Goal: Task Accomplishment & Management: Complete application form

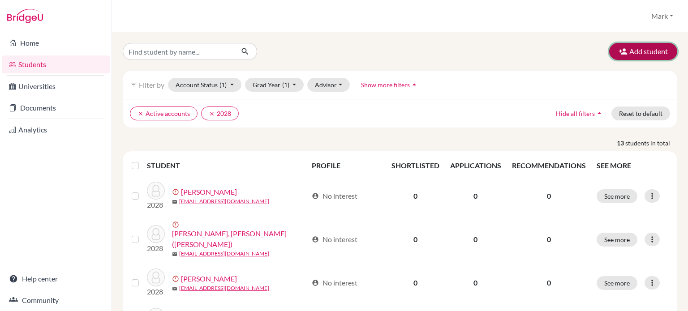
click at [624, 52] on button "Add student" at bounding box center [643, 51] width 68 height 17
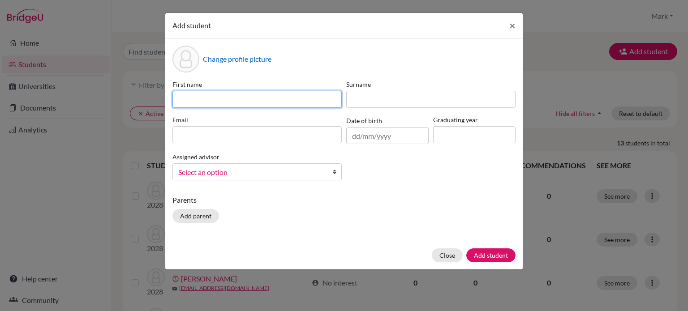
click at [262, 105] on input at bounding box center [257, 99] width 169 height 17
type input "Olivia"
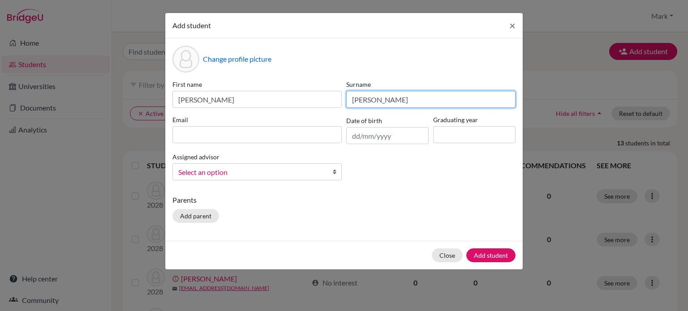
type input "Bates"
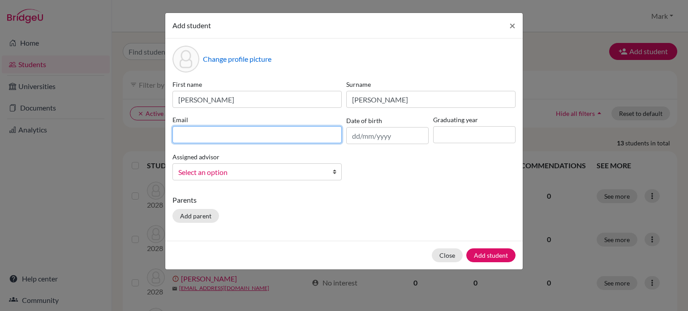
paste input "obates2029@wesleyinterschool.org"
type input "obates2029@wesleyinterschool.org"
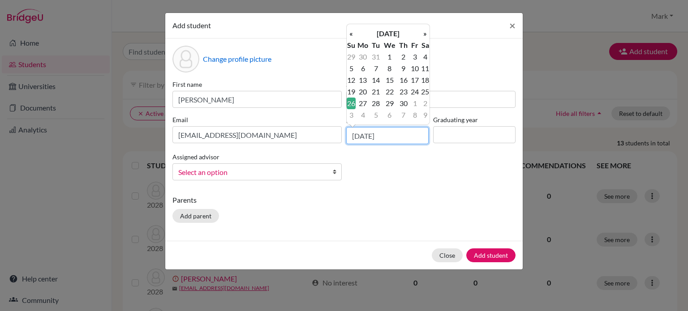
type input "26/09/2010"
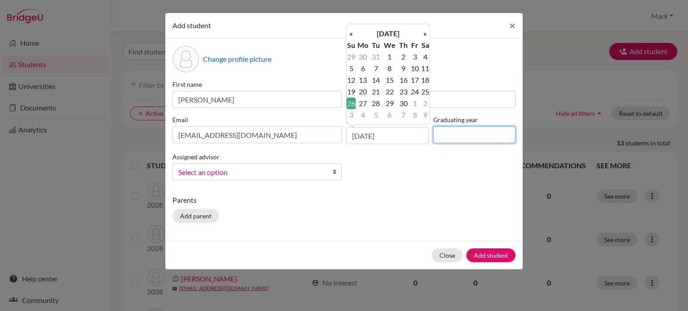
click at [471, 128] on input at bounding box center [474, 134] width 82 height 17
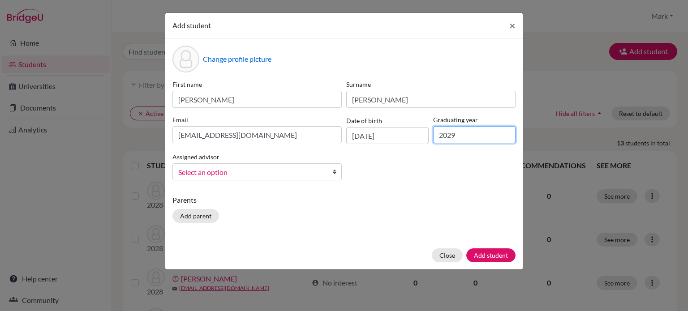
type input "2029"
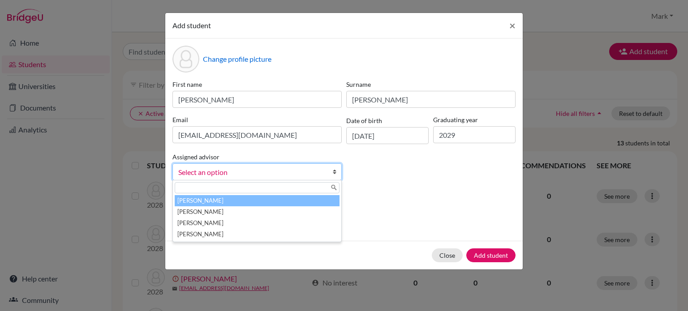
click at [314, 171] on span "Select an option" at bounding box center [251, 173] width 146 height 12
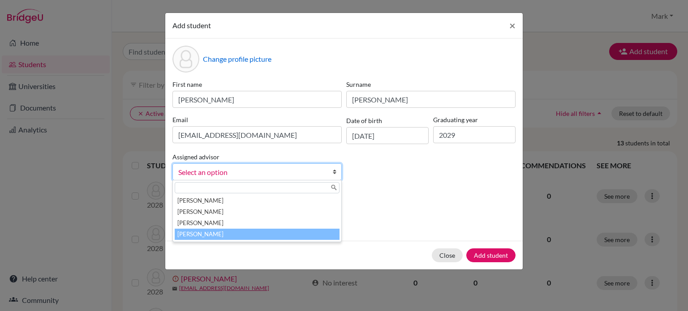
click at [300, 232] on li "Stevenson, Jonathan" at bounding box center [257, 234] width 165 height 11
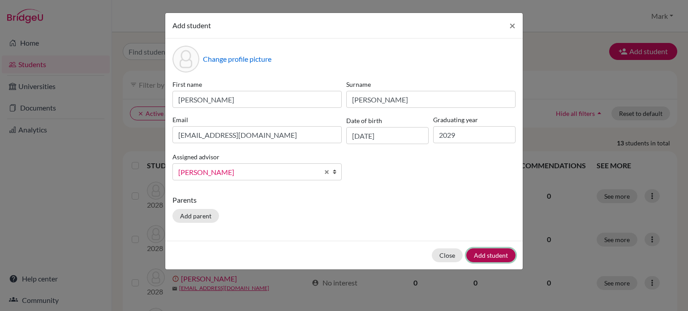
click at [499, 257] on button "Add student" at bounding box center [491, 256] width 49 height 14
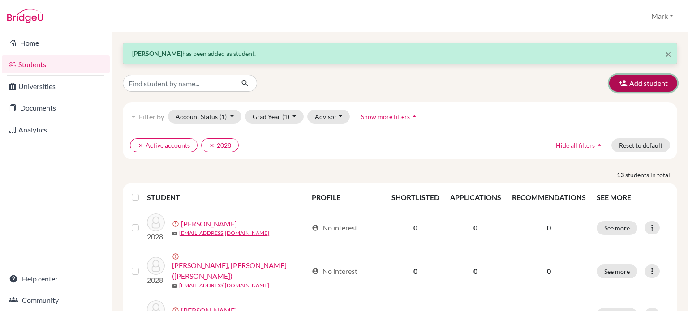
click at [635, 78] on button "Add student" at bounding box center [643, 83] width 68 height 17
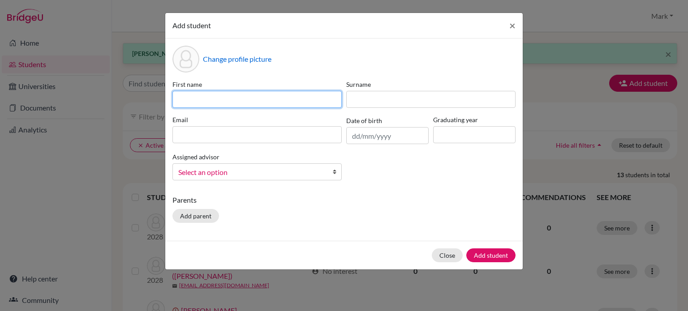
click at [291, 95] on input at bounding box center [257, 99] width 169 height 17
type input "Nadyla"
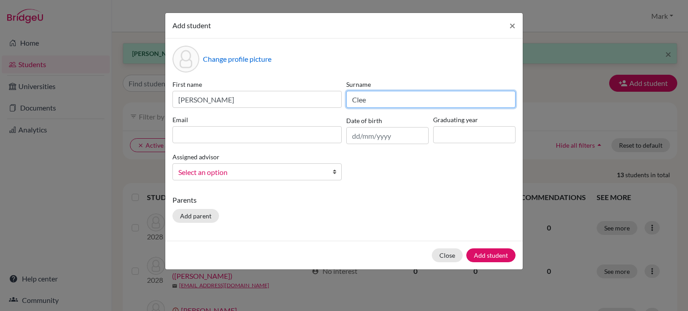
type input "Clee"
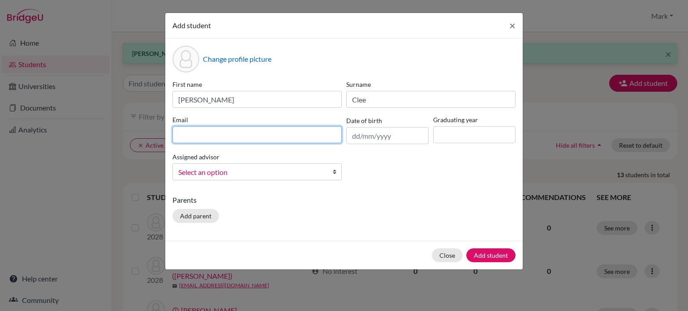
paste input "nclee2029@wesleyinterschool.org"
type input "nclee2029@wesleyinterschool.org"
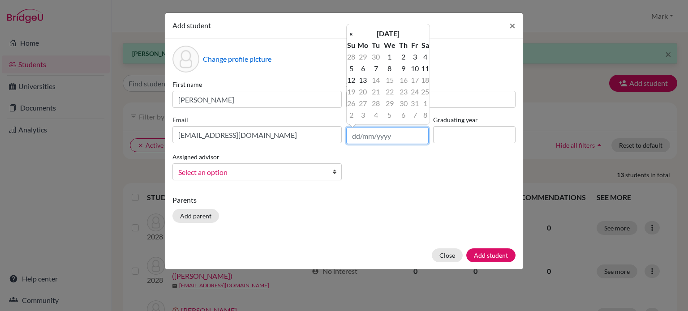
click at [392, 134] on input "text" at bounding box center [387, 135] width 82 height 17
type input "19/05/2011"
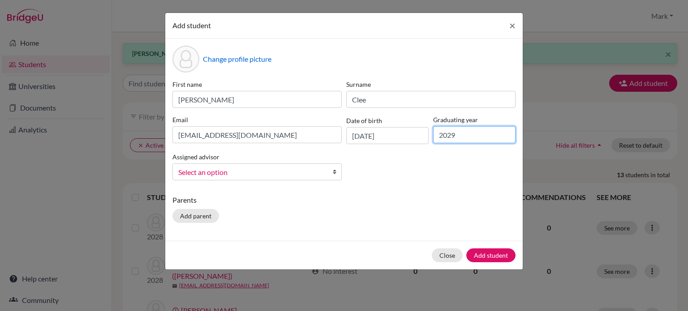
type input "2029"
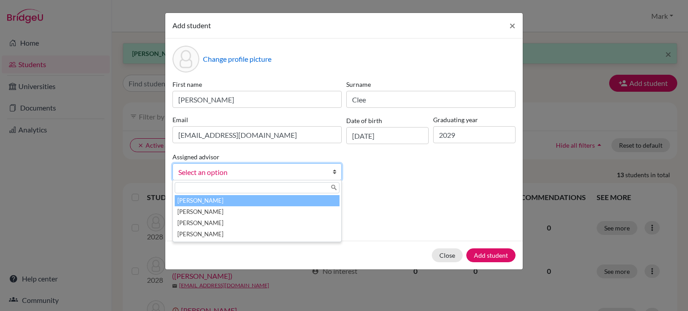
click at [324, 175] on span "Select an option" at bounding box center [251, 173] width 146 height 12
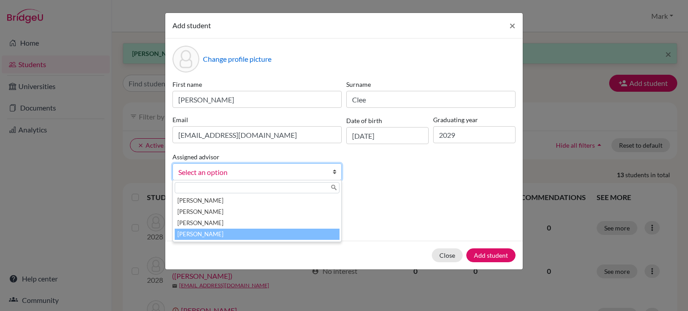
click at [310, 237] on li "[PERSON_NAME]" at bounding box center [257, 234] width 165 height 11
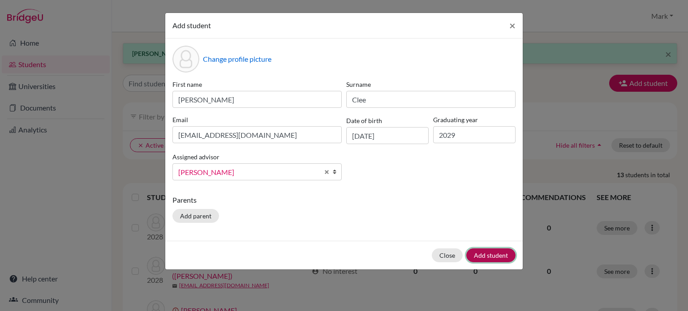
click at [486, 255] on button "Add student" at bounding box center [491, 256] width 49 height 14
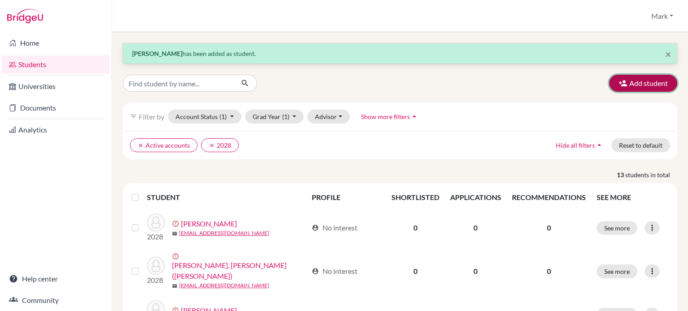
click at [638, 85] on button "Add student" at bounding box center [643, 83] width 68 height 17
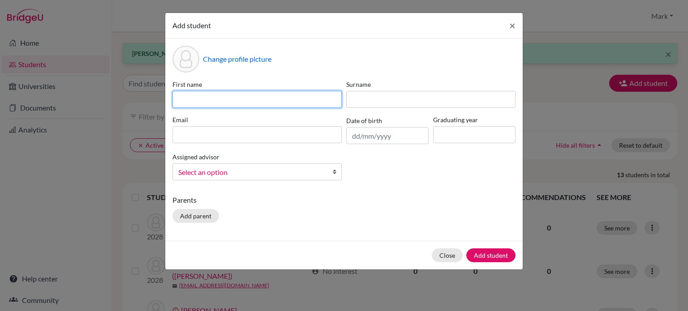
click at [286, 91] on input at bounding box center [257, 99] width 169 height 17
type input "Caleb"
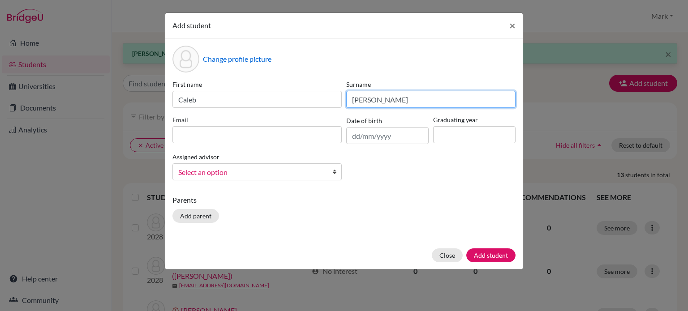
type input "Coughlin"
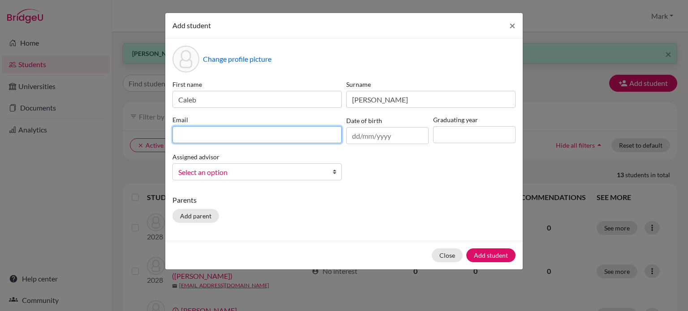
paste input "nclee2029@wesleyinterschool.org"
drag, startPoint x: 298, startPoint y: 136, endPoint x: 177, endPoint y: 133, distance: 121.5
click at [177, 134] on input "nclee2029@wesleyinterschool.org" at bounding box center [257, 134] width 169 height 17
paste input "ccoughlin"
type input "ccoughlin2029@wesleyinterschool.org"
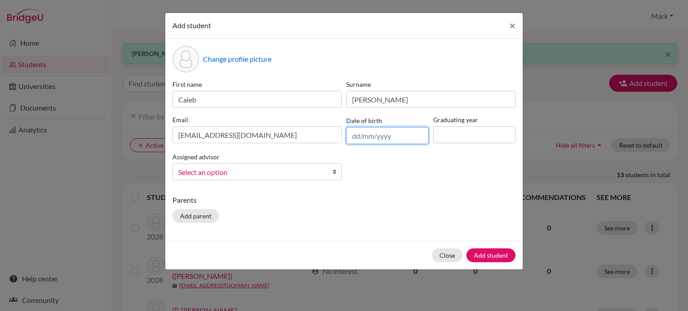
click at [385, 132] on input "text" at bounding box center [387, 135] width 82 height 17
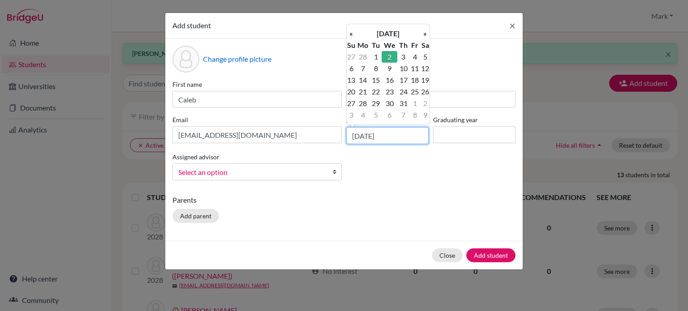
type input "02/03/2011"
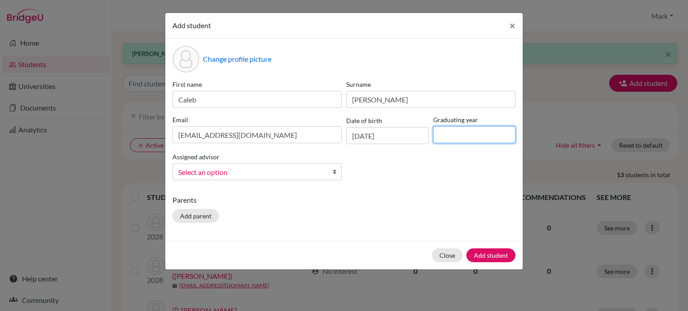
click at [458, 134] on input at bounding box center [474, 134] width 82 height 17
type input "2029"
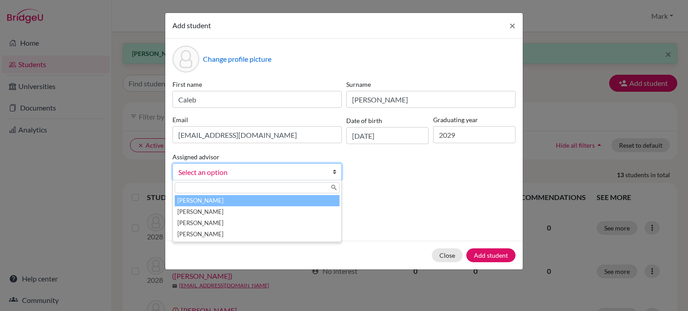
click at [335, 171] on b at bounding box center [337, 172] width 9 height 16
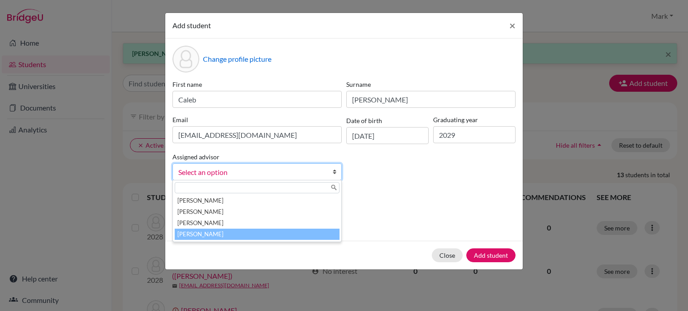
click at [287, 232] on li "[PERSON_NAME]" at bounding box center [257, 234] width 165 height 11
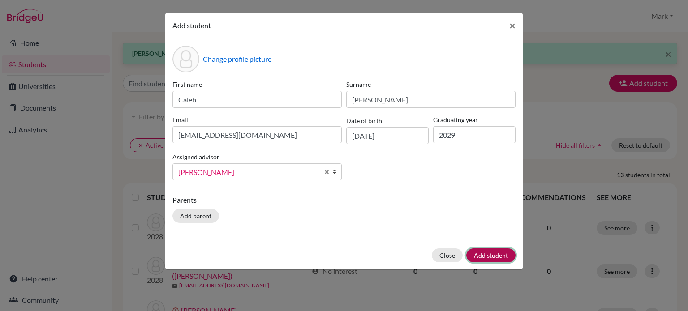
click at [491, 256] on button "Add student" at bounding box center [491, 256] width 49 height 14
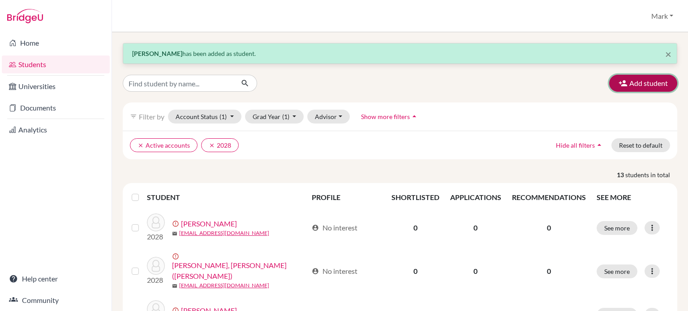
click at [654, 83] on button "Add student" at bounding box center [643, 83] width 68 height 17
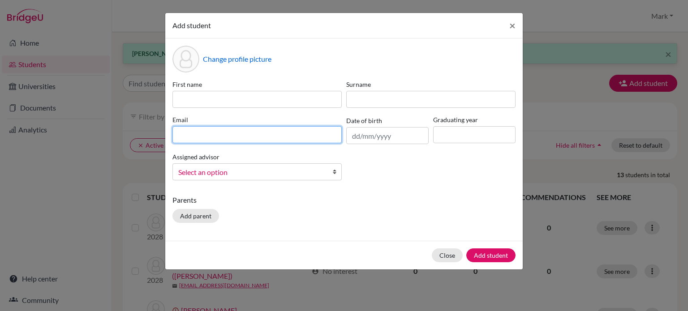
click at [267, 137] on input at bounding box center [257, 134] width 169 height 17
paste input "adas12029@wesleyinterschool.org"
type input "adas12029@wesleyinterschool.org"
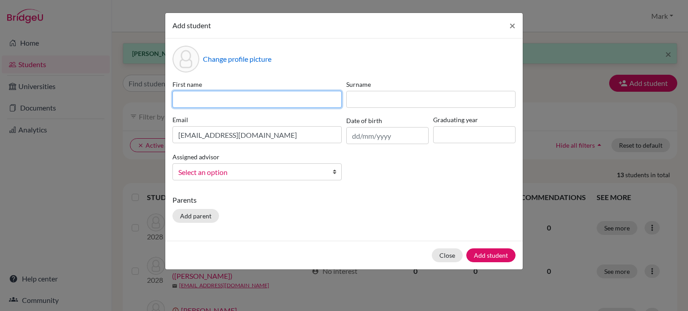
click at [262, 104] on input at bounding box center [257, 99] width 169 height 17
type input "Ananya"
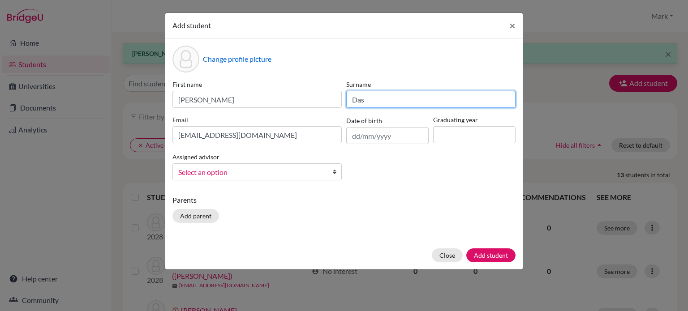
type input "Das"
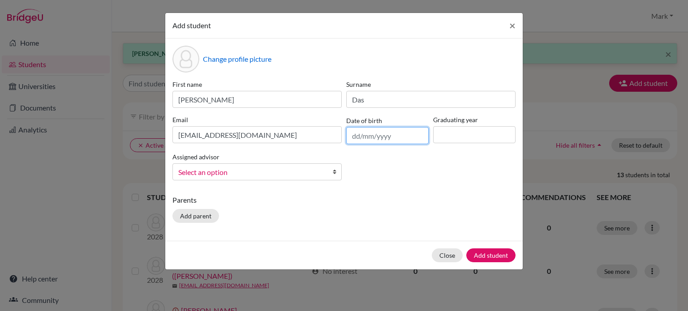
click at [370, 128] on input "text" at bounding box center [387, 135] width 82 height 17
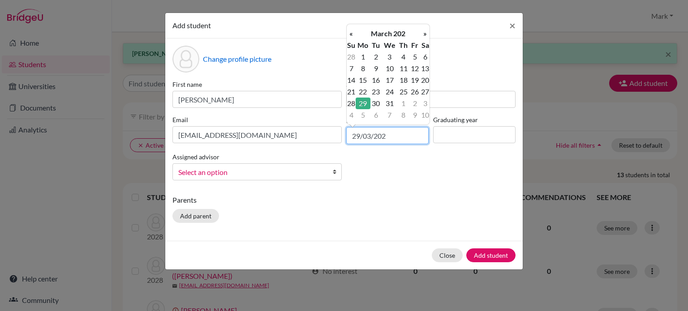
type input "29/03/2029"
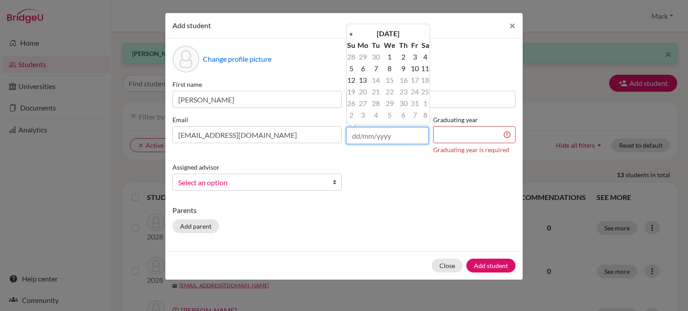
click at [376, 136] on input "text" at bounding box center [387, 135] width 82 height 17
type input "29/03/2011"
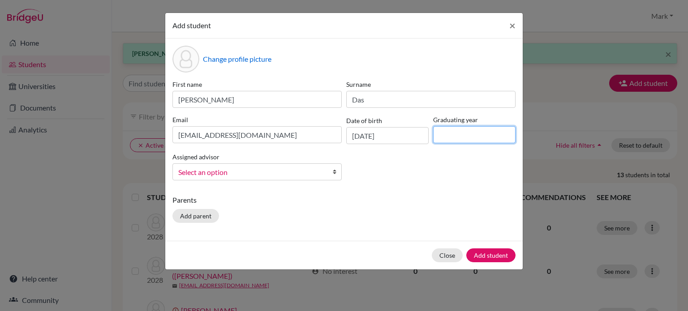
click at [453, 134] on input at bounding box center [474, 134] width 82 height 17
type input "2029"
click at [308, 174] on span "Select an option" at bounding box center [251, 173] width 146 height 12
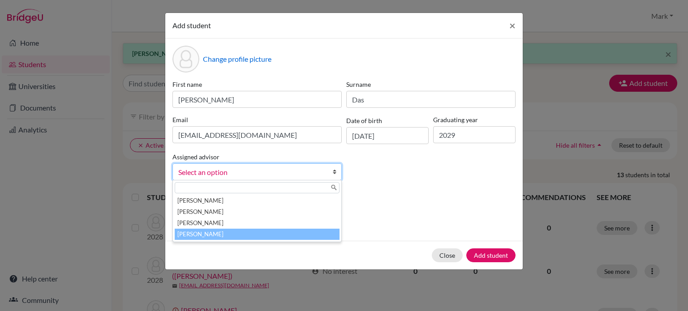
click at [303, 233] on li "[PERSON_NAME]" at bounding box center [257, 234] width 165 height 11
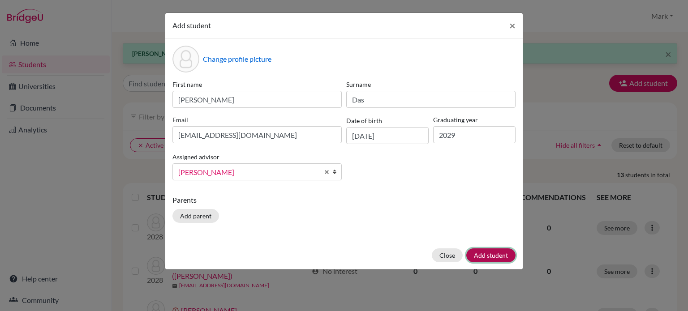
click at [500, 254] on button "Add student" at bounding box center [491, 256] width 49 height 14
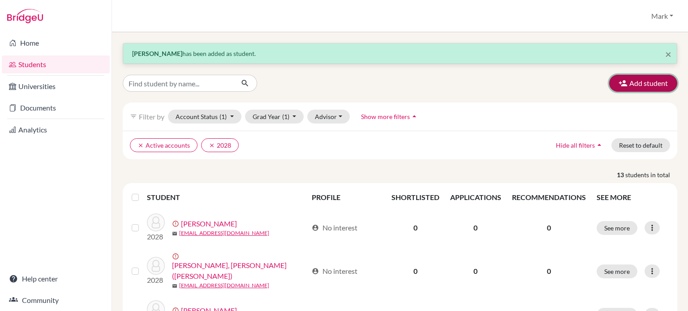
click at [636, 87] on button "Add student" at bounding box center [643, 83] width 68 height 17
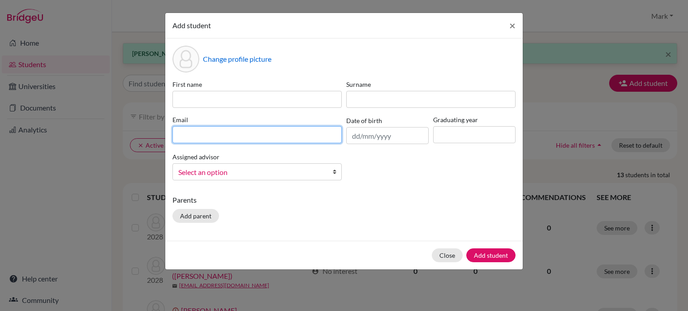
click at [264, 134] on input at bounding box center [257, 134] width 169 height 17
paste input "mdas2029@wesleyinterschool.org"
type input "mdas2029@wesleyinterschool.org"
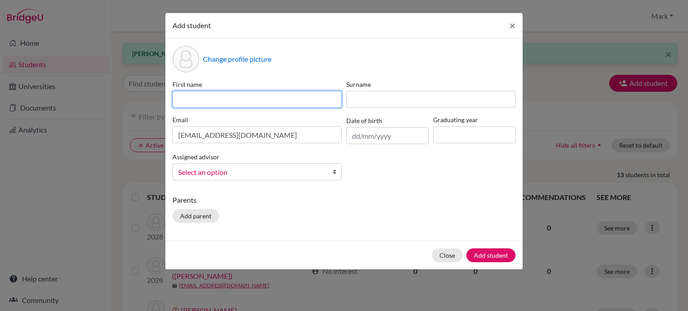
click at [260, 95] on input at bounding box center [257, 99] width 169 height 17
type input "Mahima"
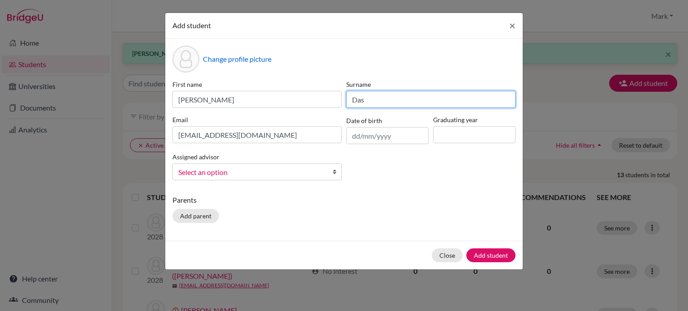
type input "Das"
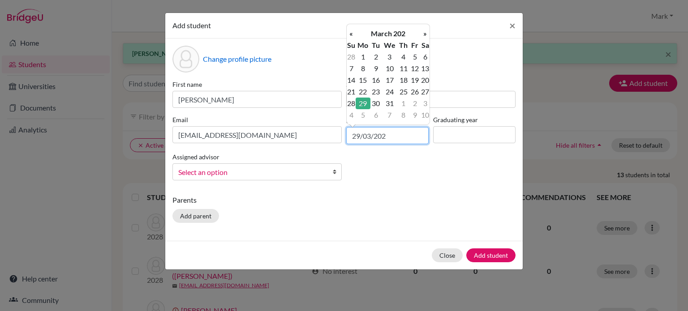
type input "29/03/2029"
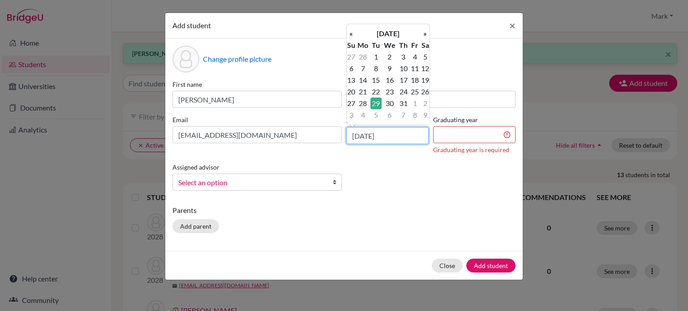
type input "29/03/2011"
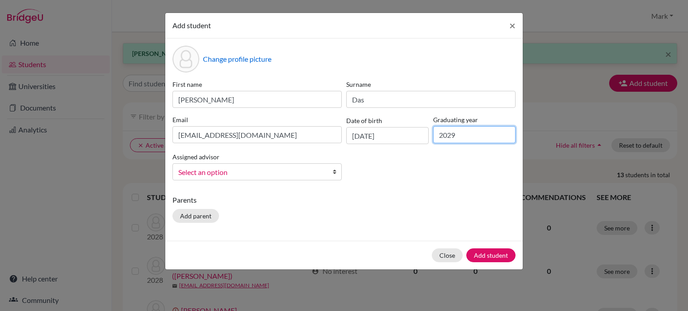
type input "2029"
click at [296, 170] on span "Select an option" at bounding box center [251, 173] width 146 height 12
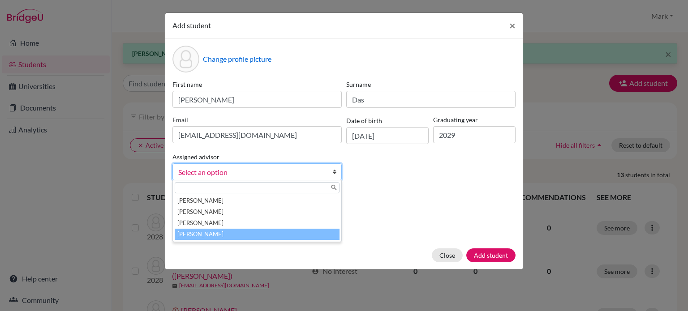
click at [321, 232] on li "[PERSON_NAME]" at bounding box center [257, 234] width 165 height 11
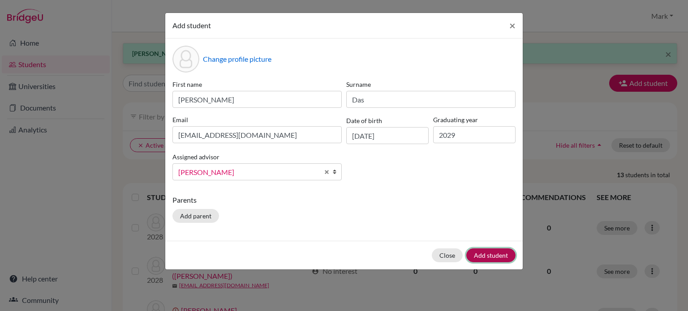
click at [511, 254] on button "Add student" at bounding box center [491, 256] width 49 height 14
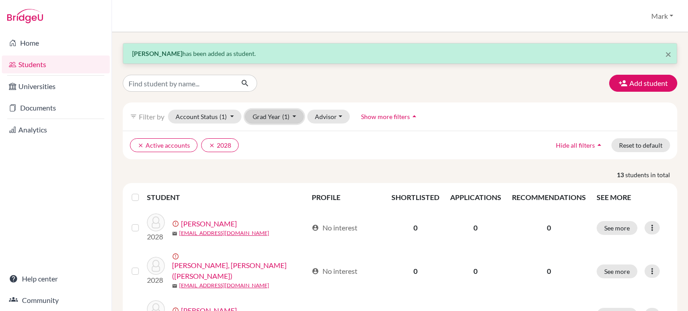
click at [276, 121] on button "Grad Year (1)" at bounding box center [274, 117] width 59 height 14
click at [359, 139] on ul "clear Active accounts clear 2028" at bounding box center [333, 145] width 406 height 14
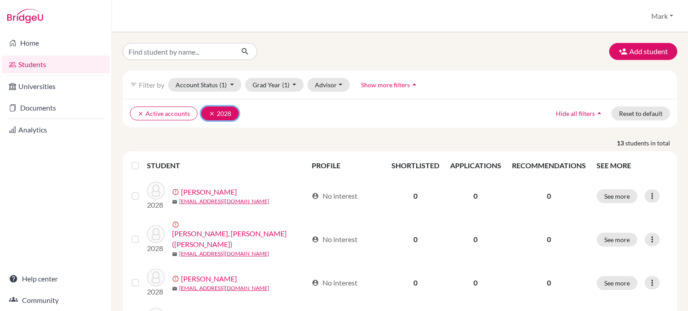
click at [210, 116] on button "clear 2028" at bounding box center [220, 114] width 38 height 14
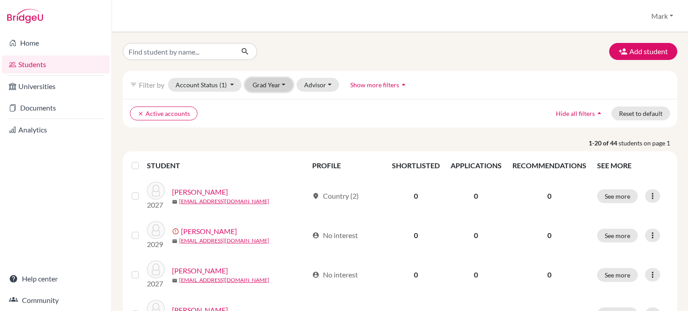
click at [275, 82] on button "Grad Year" at bounding box center [269, 85] width 48 height 14
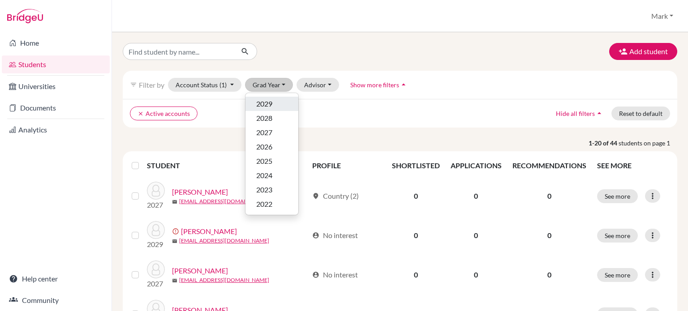
click at [269, 104] on span "2029" at bounding box center [264, 104] width 16 height 11
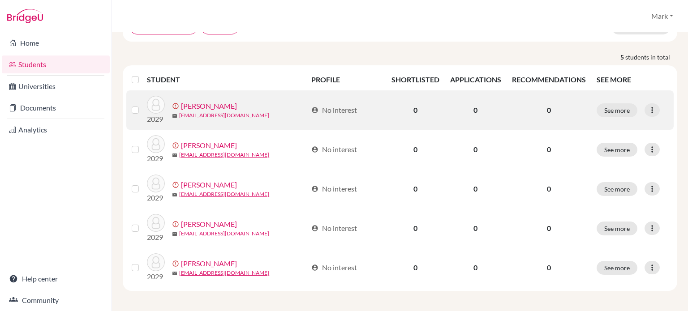
scroll to position [86, 0]
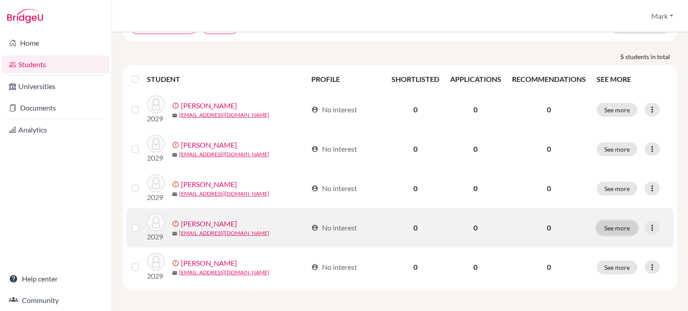
click at [602, 225] on button "See more" at bounding box center [617, 228] width 41 height 14
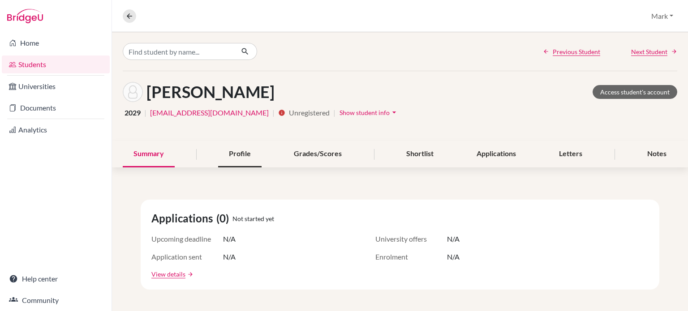
click at [238, 157] on div "Profile" at bounding box center [239, 154] width 43 height 26
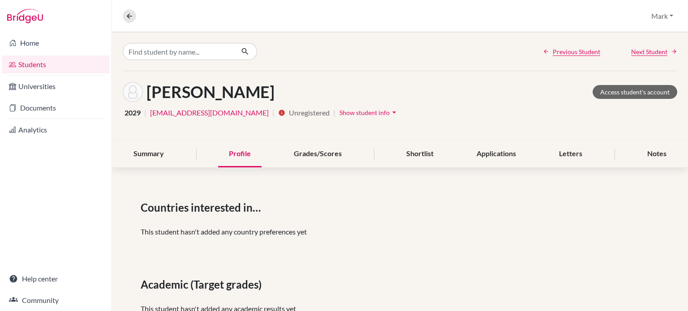
click at [361, 114] on span "Show student info" at bounding box center [365, 113] width 50 height 8
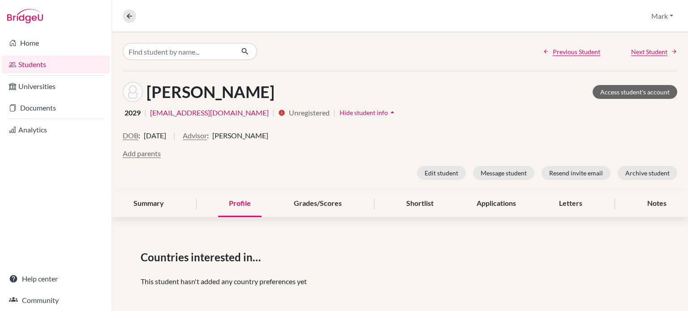
click at [361, 114] on span "Hide student info" at bounding box center [364, 113] width 48 height 8
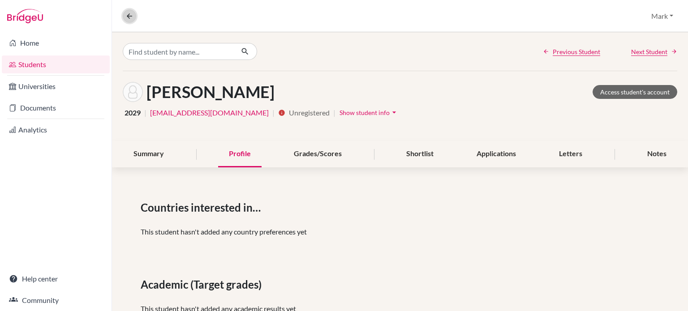
click at [129, 15] on icon at bounding box center [129, 16] width 8 height 8
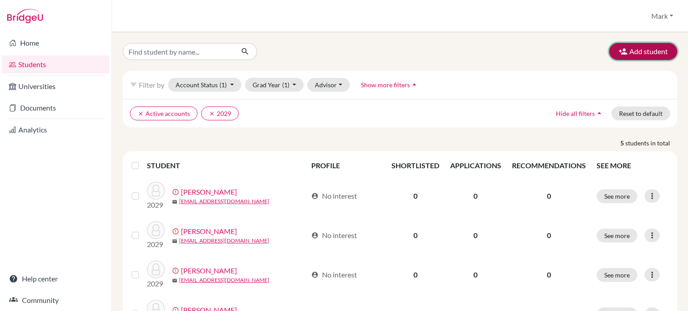
click at [661, 52] on button "Add student" at bounding box center [643, 51] width 68 height 17
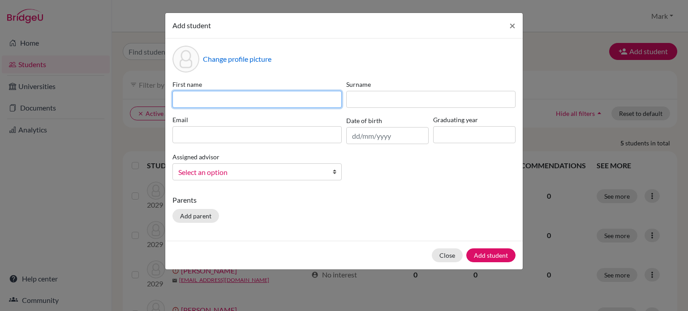
click at [264, 101] on input at bounding box center [257, 99] width 169 height 17
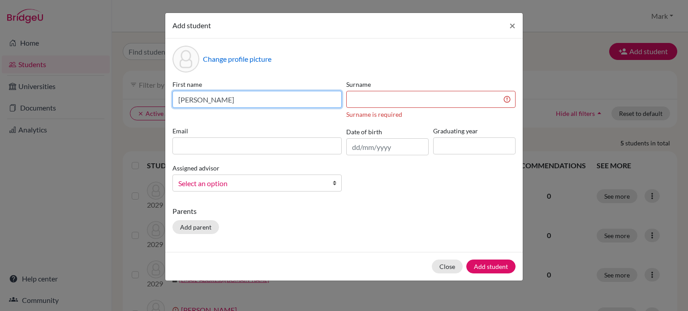
type input "Asher"
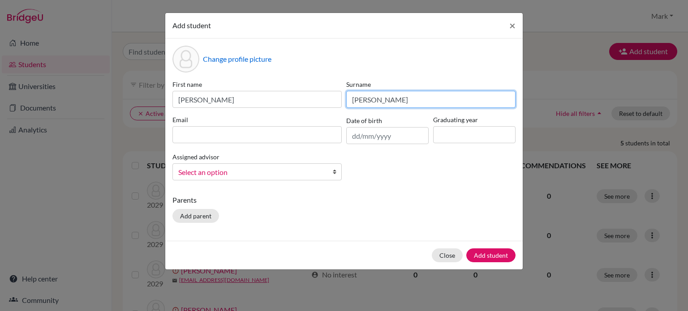
type input "Fleming"
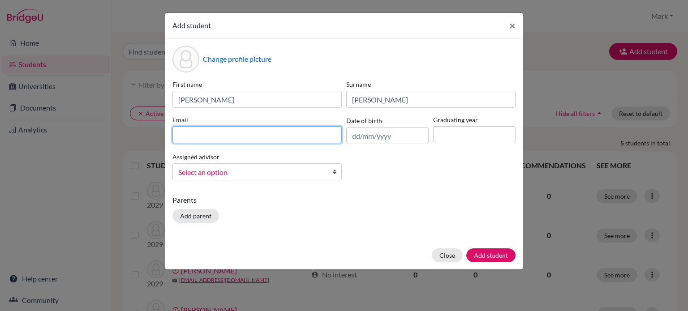
paste input "afleming2029@wesleyinterschool.org"
type input "afleming2029@wesleyinterschool.org"
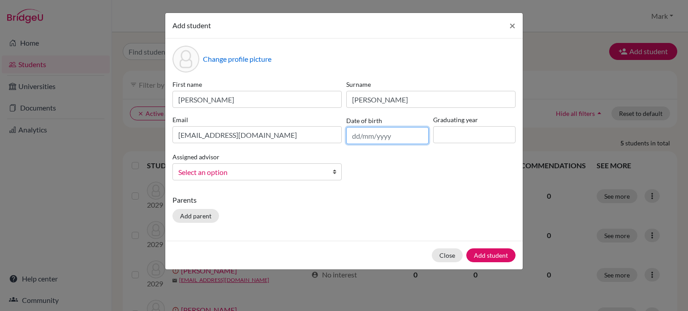
click at [380, 132] on input "text" at bounding box center [387, 135] width 82 height 17
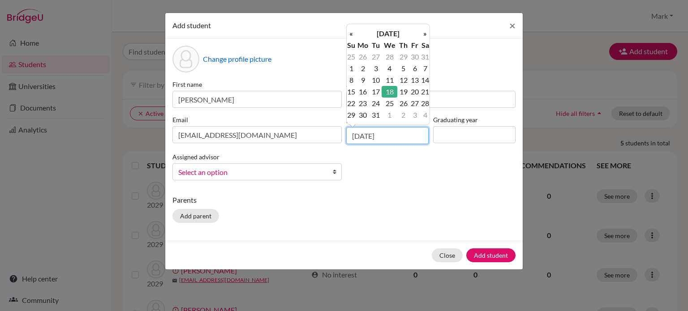
type input "18/08/2010"
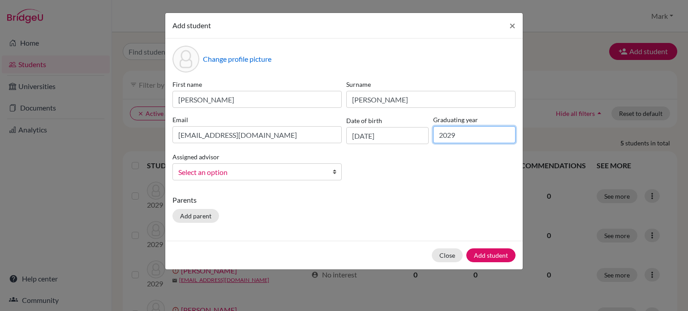
type input "2029"
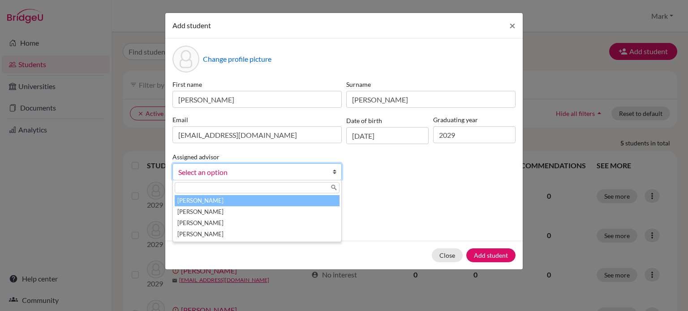
click at [281, 168] on span "Select an option" at bounding box center [251, 173] width 146 height 12
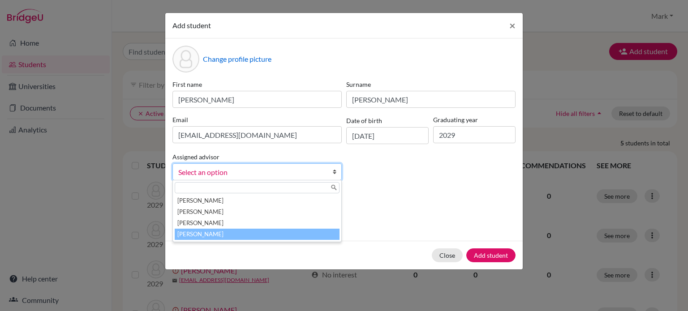
click at [281, 233] on li "[PERSON_NAME]" at bounding box center [257, 234] width 165 height 11
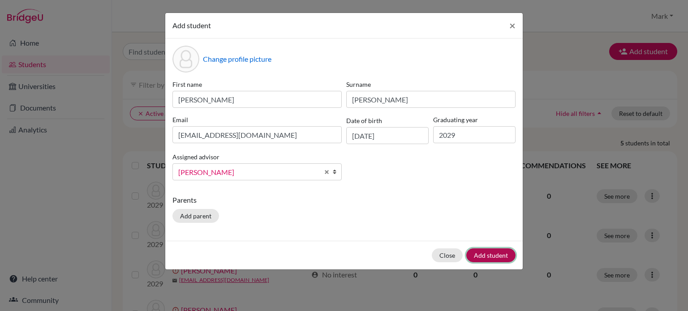
click at [489, 252] on button "Add student" at bounding box center [491, 256] width 49 height 14
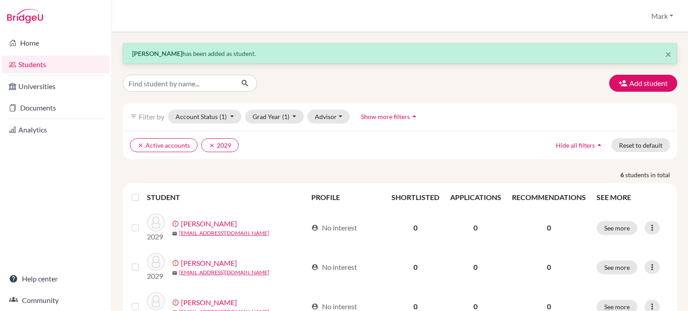
click at [653, 71] on div "× Asher Fleming has been added as student. Add student filter_list Filter by Ac…" at bounding box center [400, 246] width 555 height 406
click at [654, 80] on button "Add student" at bounding box center [643, 83] width 68 height 17
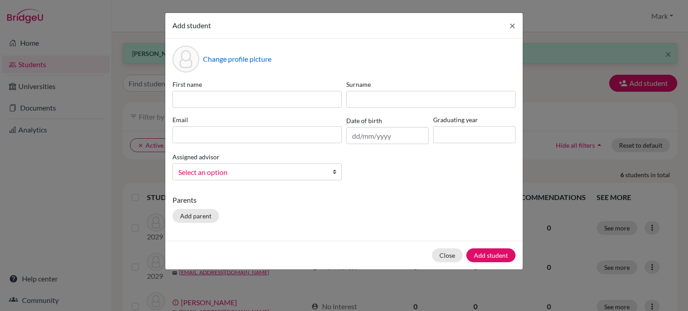
click at [265, 108] on div "First name Surname Email Date of birth Graduating year Assigned advisor Beling,…" at bounding box center [344, 134] width 348 height 108
click at [265, 102] on input at bounding box center [257, 99] width 169 height 17
type input "Jordyn"
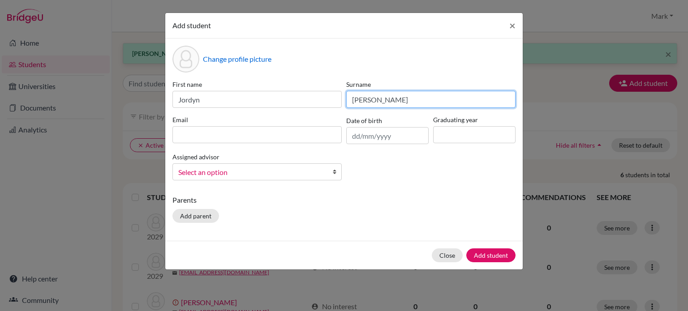
type input "Gillen"
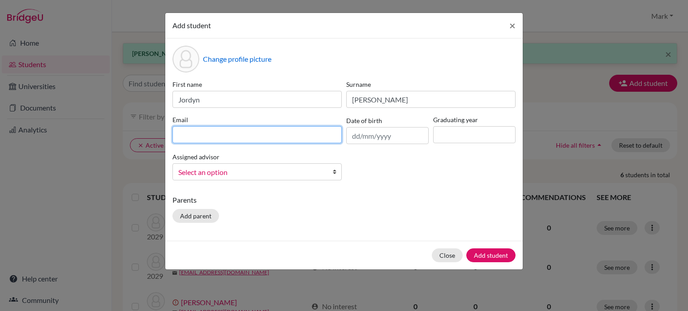
paste input "jgillen2029@wesleyinterschool.org"
type input "jgillen2029@wesleyinterschool.org"
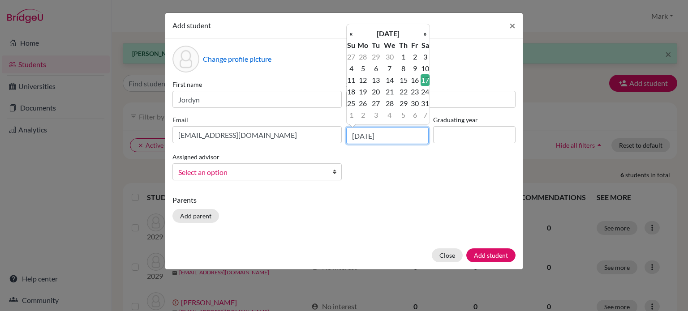
type input "17/12/2011"
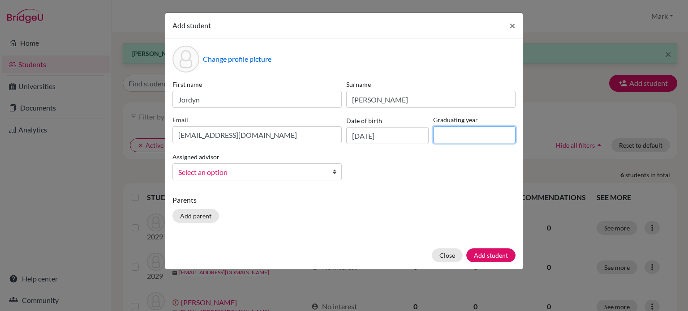
click at [458, 132] on input at bounding box center [474, 134] width 82 height 17
type input "2029"
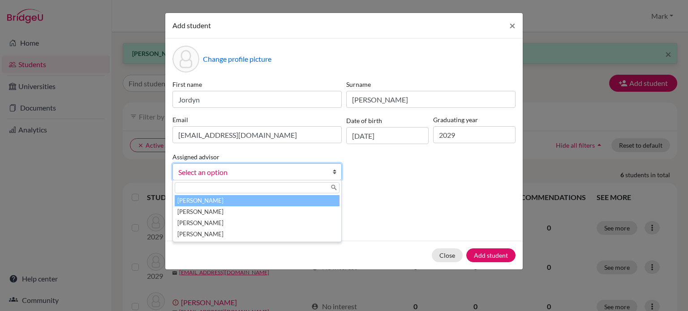
click at [331, 170] on link "Select an option" at bounding box center [257, 172] width 169 height 17
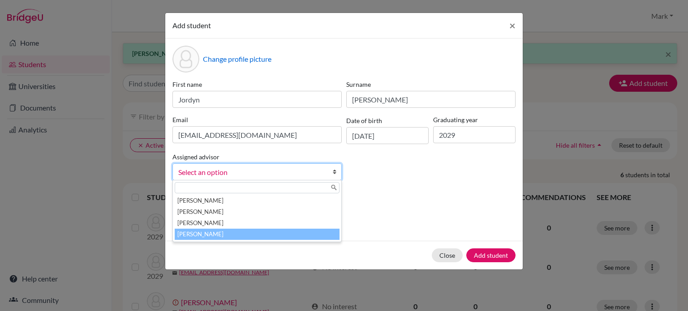
click at [317, 233] on li "[PERSON_NAME]" at bounding box center [257, 234] width 165 height 11
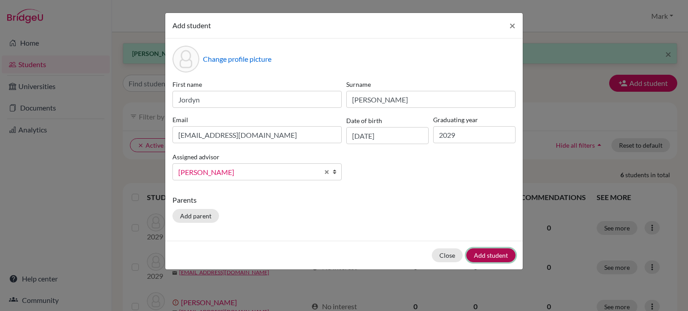
click at [486, 253] on button "Add student" at bounding box center [491, 256] width 49 height 14
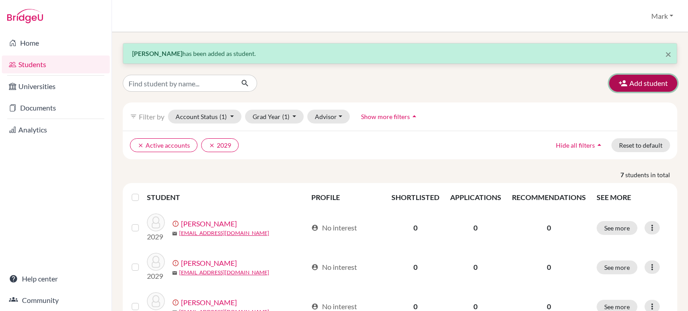
click at [624, 76] on button "Add student" at bounding box center [643, 83] width 68 height 17
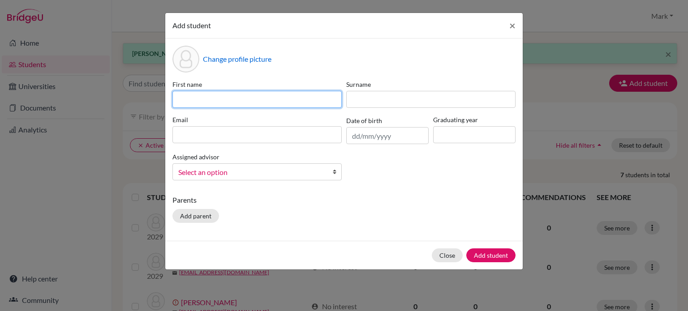
click at [317, 96] on input at bounding box center [257, 99] width 169 height 17
type input "Meimuliang (Samuel)"
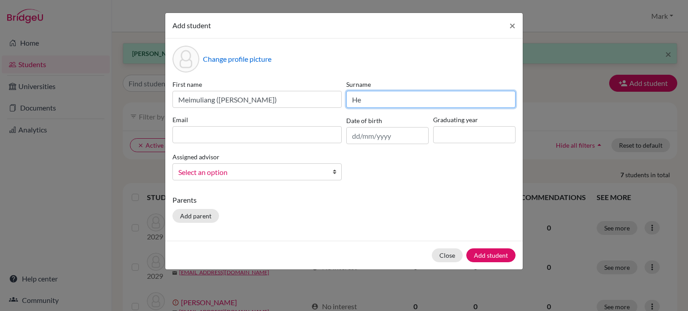
type input "He"
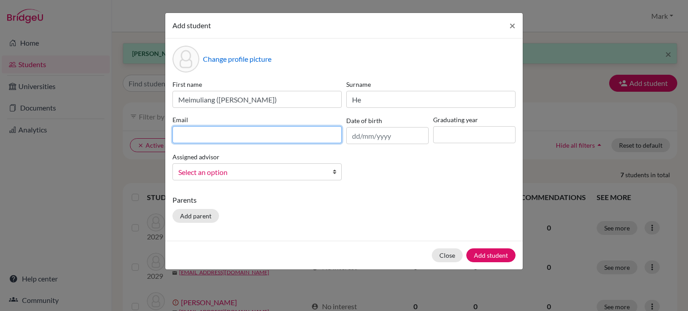
paste input "jgillen2029@wesleyinterschool.org"
type input "j"
paste input "mhe2029@wesleyinterschool.org"
type input "mhe2029@wesleyinterschool.org"
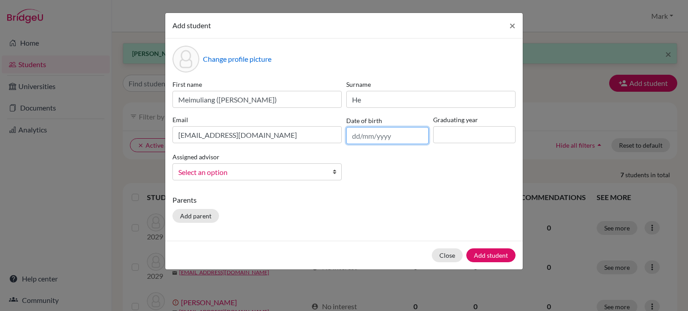
click at [385, 138] on input "text" at bounding box center [387, 135] width 82 height 17
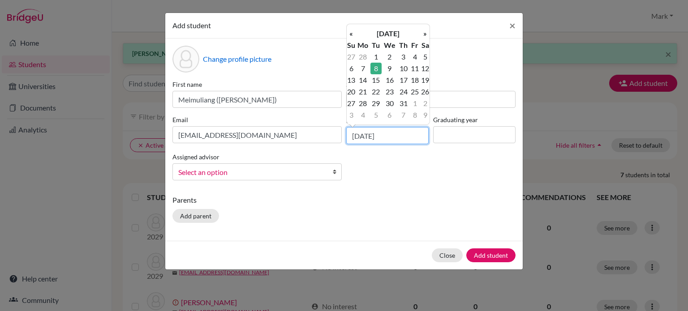
type input "08/03/2011"
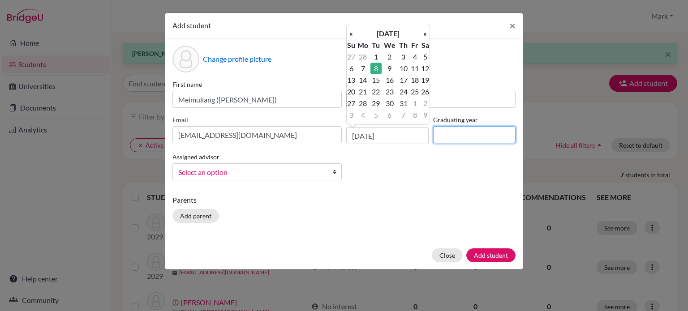
click at [462, 138] on input at bounding box center [474, 134] width 82 height 17
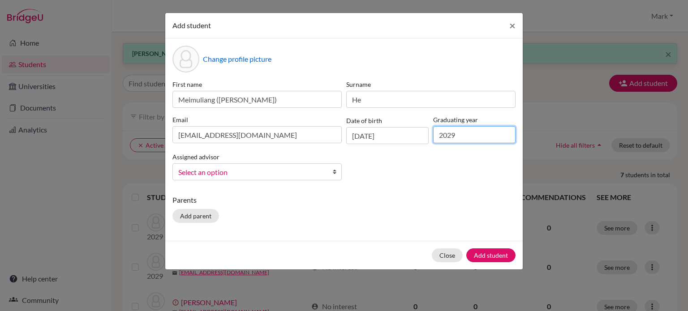
type input "2029"
click at [319, 176] on span "Select an option" at bounding box center [251, 173] width 146 height 12
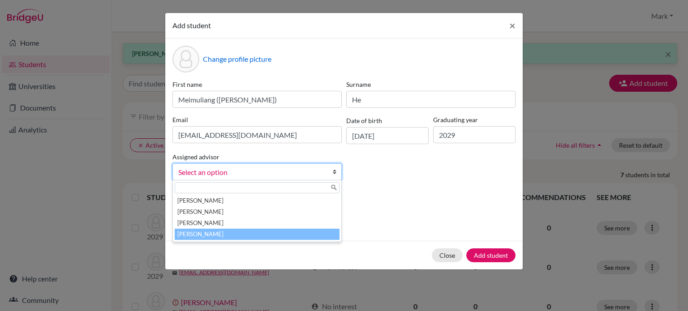
click at [298, 233] on li "[PERSON_NAME]" at bounding box center [257, 234] width 165 height 11
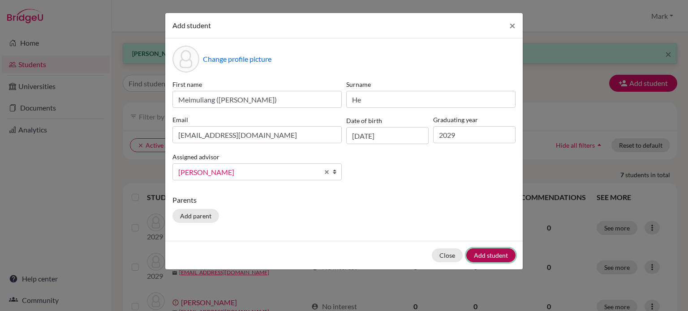
click at [503, 253] on button "Add student" at bounding box center [491, 256] width 49 height 14
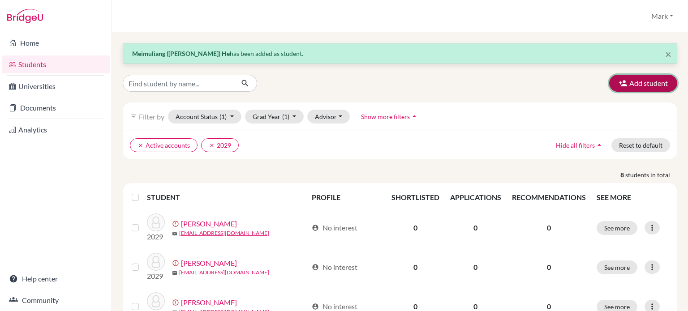
click at [645, 80] on button "Add student" at bounding box center [643, 83] width 68 height 17
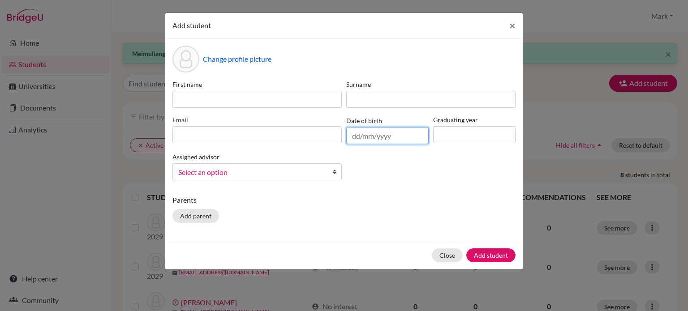
click at [400, 139] on input "text" at bounding box center [387, 135] width 82 height 17
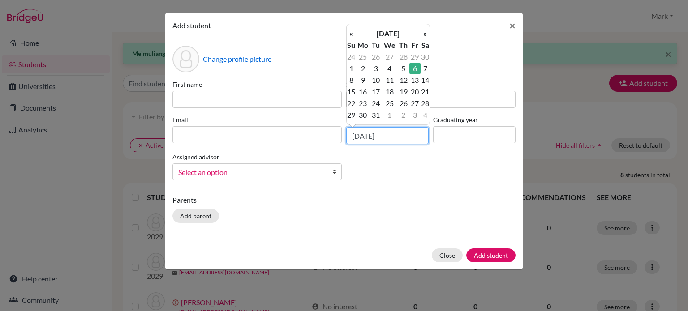
type input "06/05/2011"
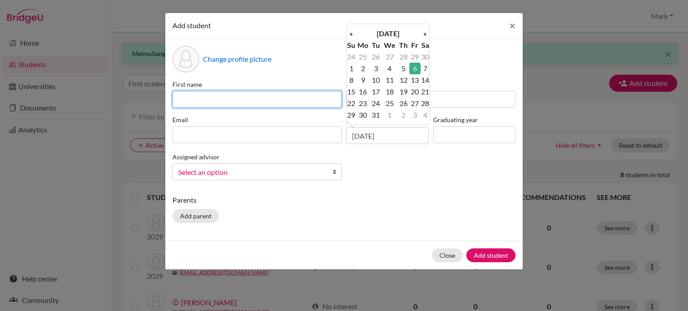
click at [302, 95] on input at bounding box center [257, 99] width 169 height 17
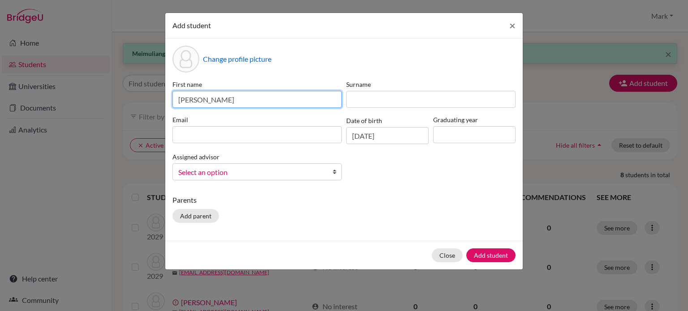
type input "Rebekkah"
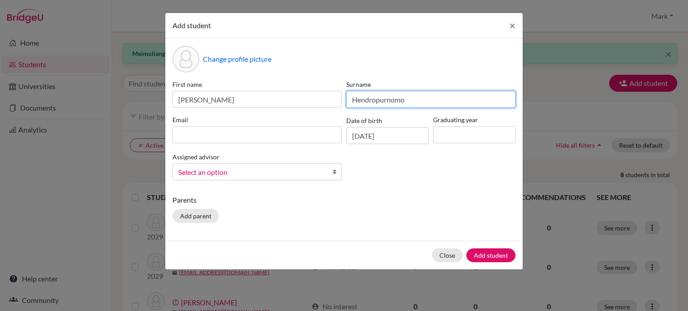
type input "Hendropurnomo"
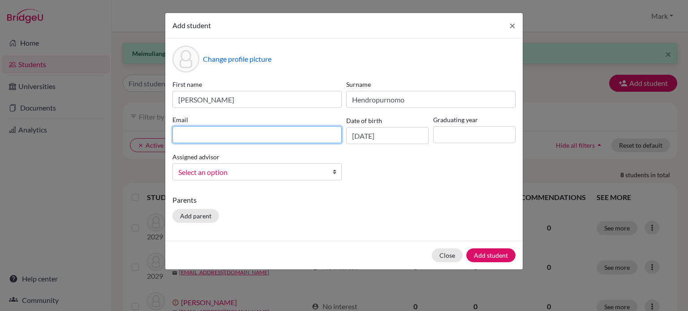
paste input "rhendropurnomo2029@wesleyinterschool.org"
type input "rhendropurnomo2029@wesleyinterschool.org"
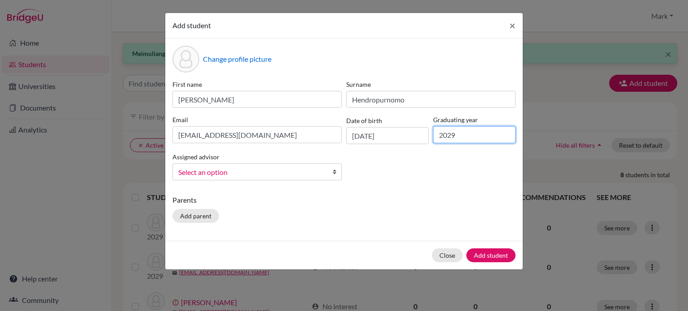
type input "2029"
click at [250, 175] on span "Select an option" at bounding box center [251, 173] width 146 height 12
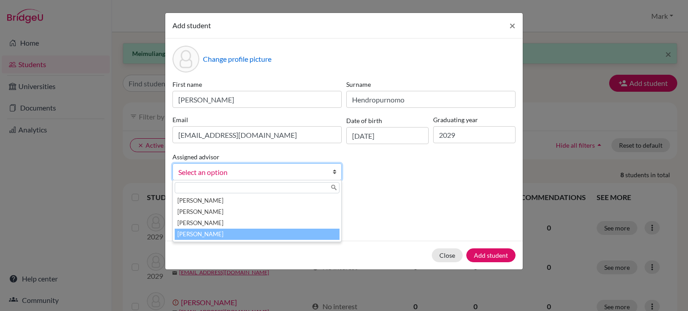
click at [247, 236] on li "[PERSON_NAME]" at bounding box center [257, 234] width 165 height 11
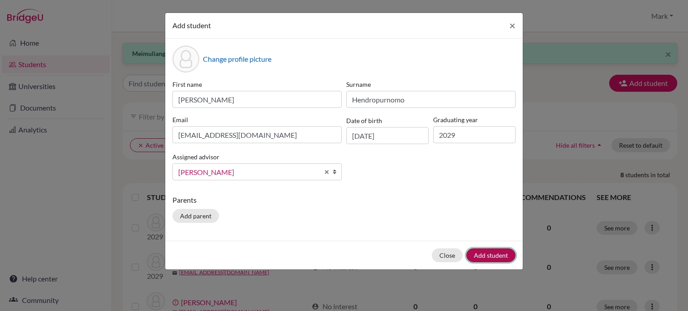
click at [495, 254] on button "Add student" at bounding box center [491, 256] width 49 height 14
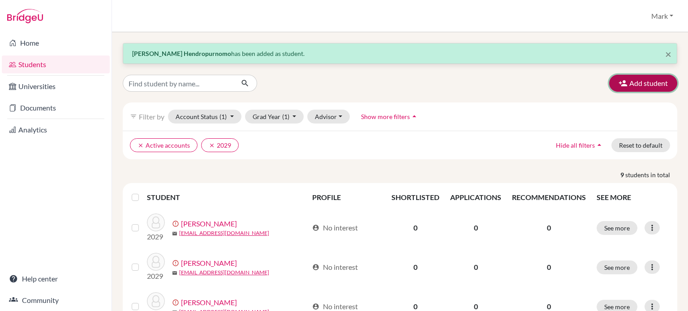
click at [625, 85] on button "Add student" at bounding box center [643, 83] width 68 height 17
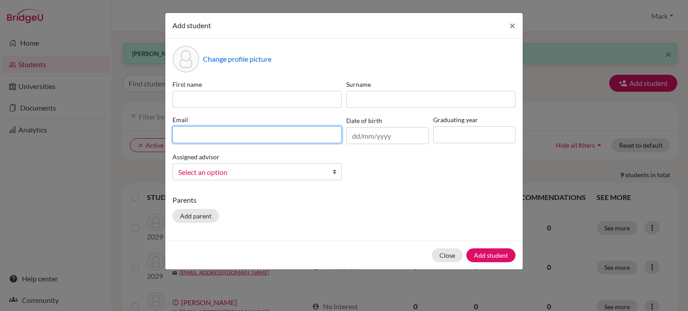
click at [253, 136] on input at bounding box center [257, 134] width 169 height 17
paste input "rimanuel2029@wesleyinterschool.org"
type input "rimanuel2029@wesleyinterschool.org"
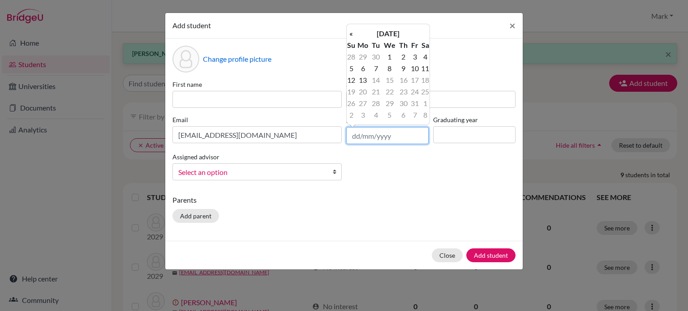
click at [376, 134] on input "text" at bounding box center [387, 135] width 82 height 17
type input "30/05/2011"
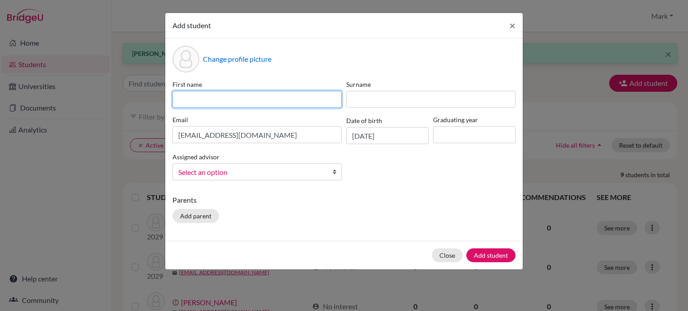
click at [264, 99] on input at bounding box center [257, 99] width 169 height 17
type input "Rald"
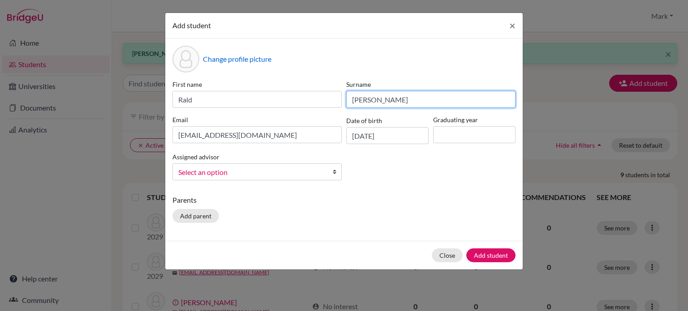
type input "Imanuel"
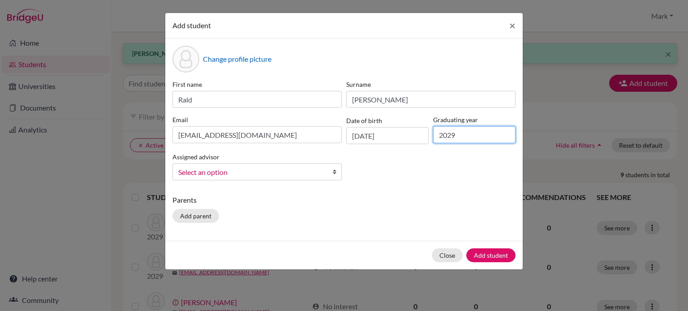
type input "2029"
click at [317, 169] on span "Select an option" at bounding box center [251, 173] width 146 height 12
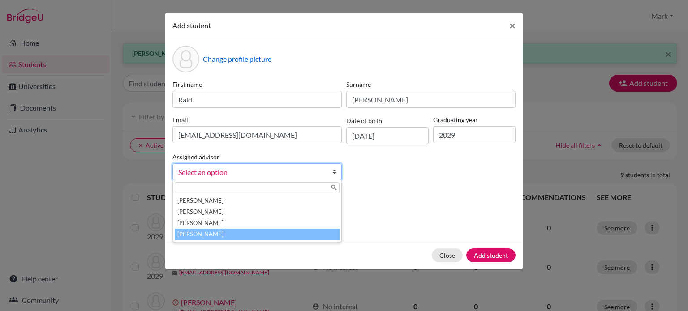
click at [291, 234] on li "[PERSON_NAME]" at bounding box center [257, 234] width 165 height 11
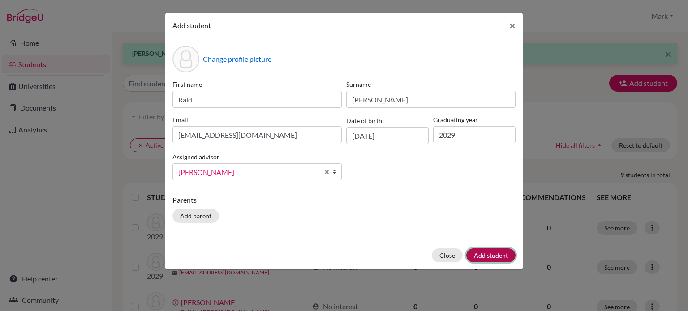
click at [497, 257] on button "Add student" at bounding box center [491, 256] width 49 height 14
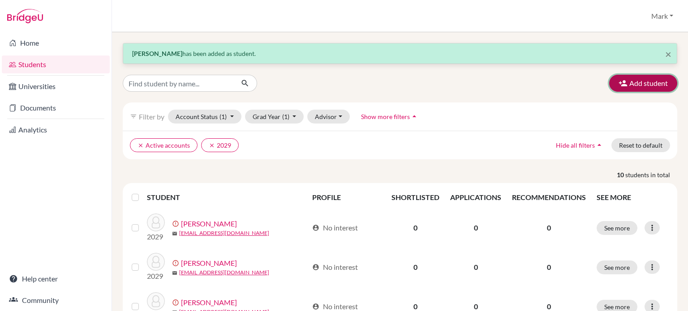
click at [632, 78] on button "Add student" at bounding box center [643, 83] width 68 height 17
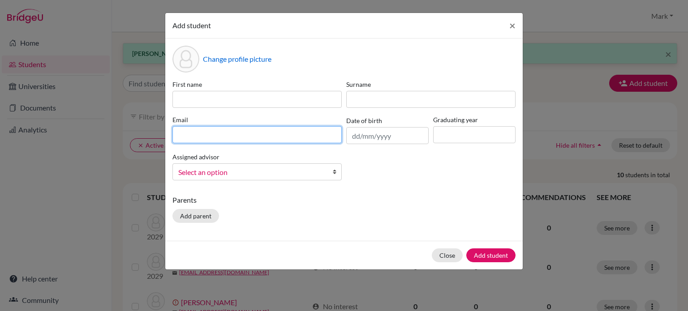
click at [242, 129] on input at bounding box center [257, 134] width 169 height 17
paste input "hjeon2029@wesleyinterschool.org"
type input "hjeon2029@wesleyinterschool.org"
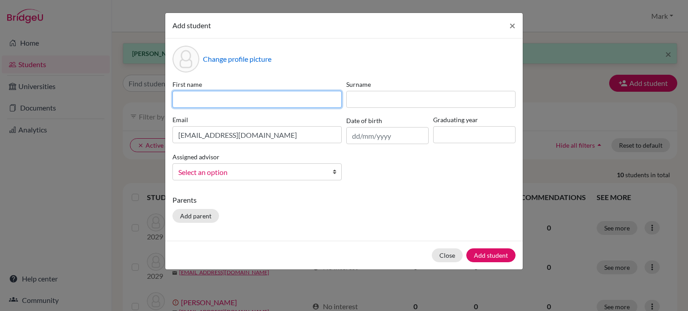
click at [227, 95] on input at bounding box center [257, 99] width 169 height 17
type input "Hyoju"
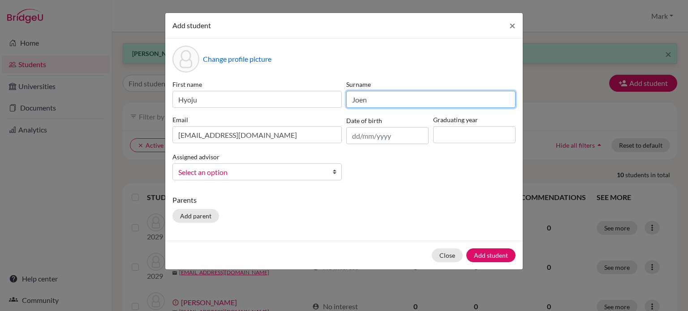
type input "Joen"
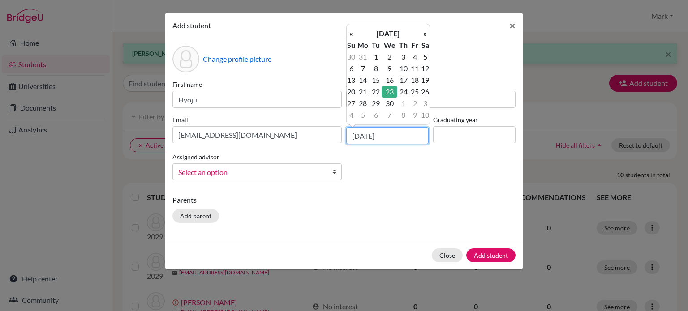
type input "23/06/2010"
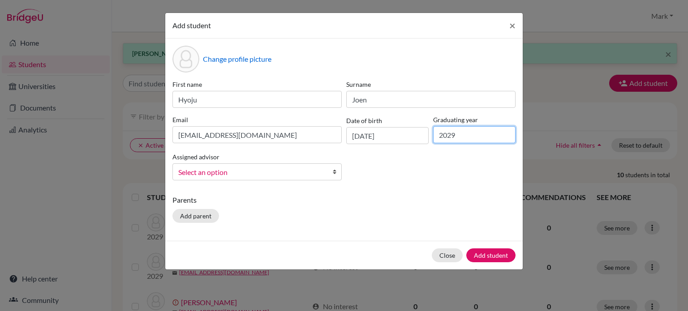
type input "2029"
click at [339, 173] on b at bounding box center [337, 172] width 9 height 16
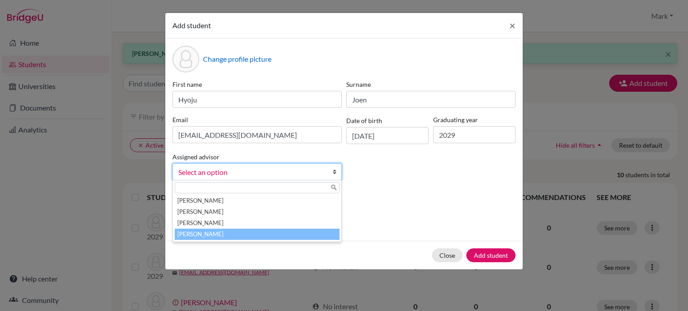
click at [277, 231] on li "[PERSON_NAME]" at bounding box center [257, 234] width 165 height 11
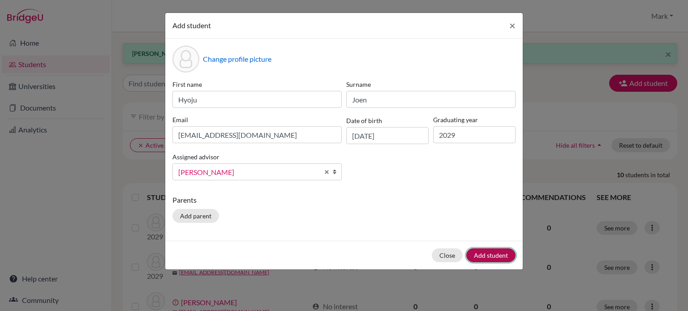
click at [491, 254] on button "Add student" at bounding box center [491, 256] width 49 height 14
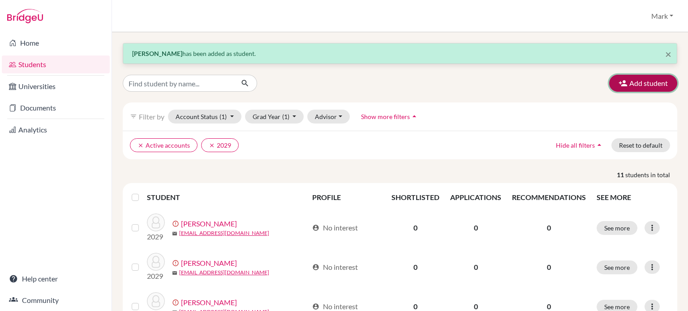
click at [624, 82] on button "Add student" at bounding box center [643, 83] width 68 height 17
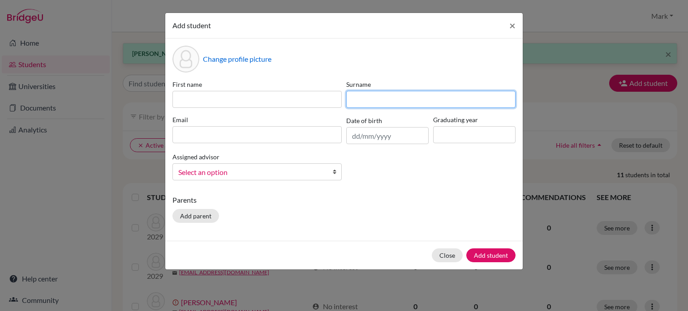
click at [378, 100] on input at bounding box center [430, 99] width 169 height 17
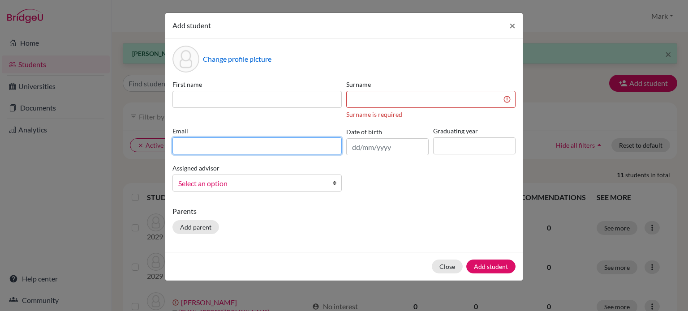
click at [186, 133] on div "Email" at bounding box center [257, 140] width 174 height 29
paste input "hjording2029@wesleyinterschool.org"
type input "hjording2029@wesleyinterschool.org"
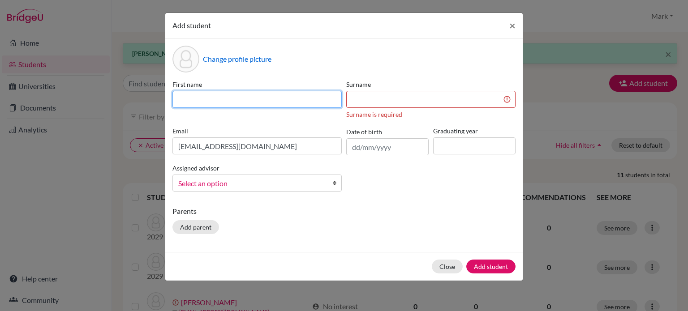
click at [188, 94] on input at bounding box center [257, 99] width 169 height 17
type input "Hannah"
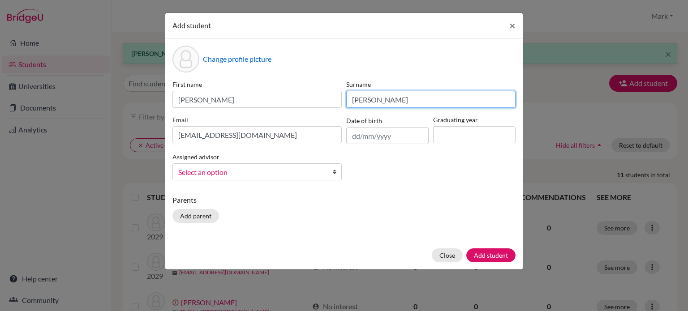
type input "Jording"
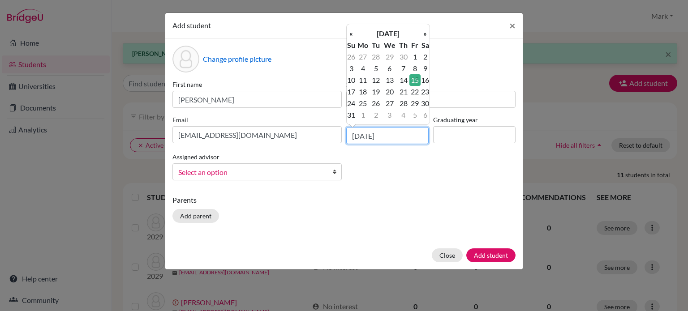
type input "15/10/2010"
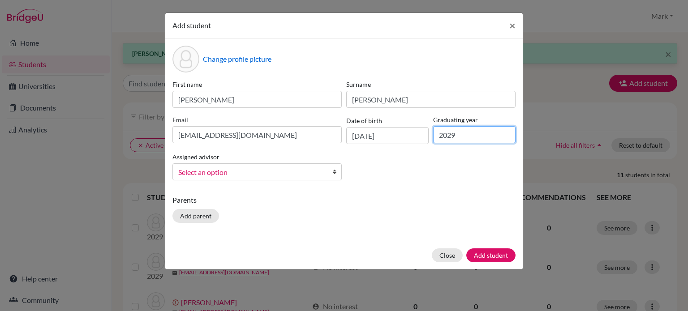
type input "2029"
click at [302, 175] on span "Select an option" at bounding box center [251, 173] width 146 height 12
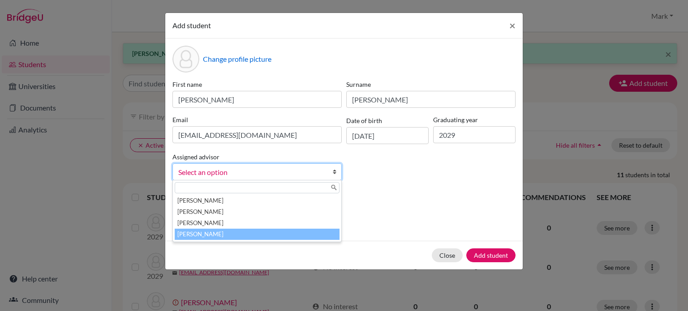
click at [274, 233] on li "[PERSON_NAME]" at bounding box center [257, 234] width 165 height 11
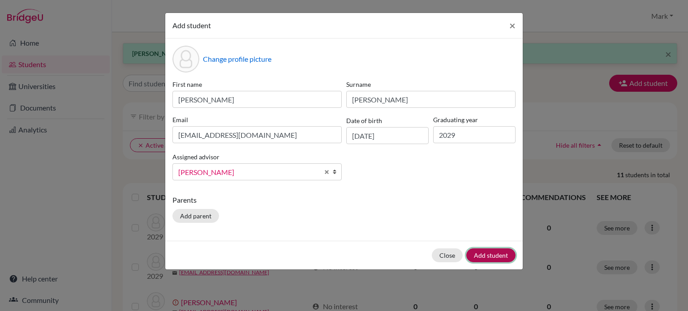
click at [482, 256] on button "Add student" at bounding box center [491, 256] width 49 height 14
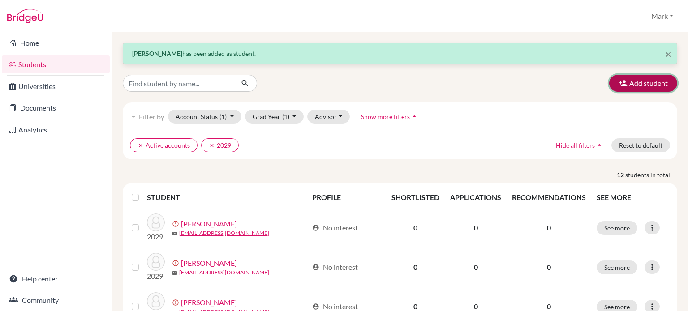
click at [620, 80] on icon "button" at bounding box center [623, 83] width 9 height 9
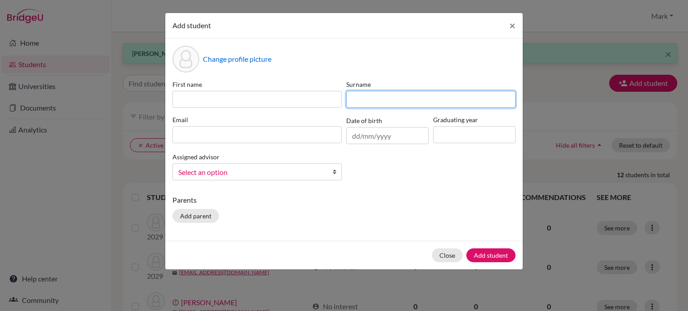
click at [380, 104] on input at bounding box center [430, 99] width 169 height 17
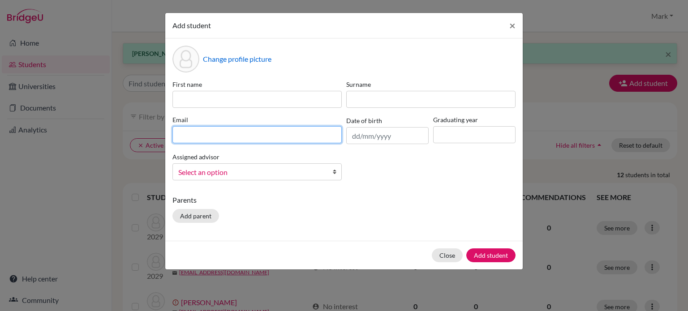
click at [231, 138] on input at bounding box center [257, 134] width 169 height 17
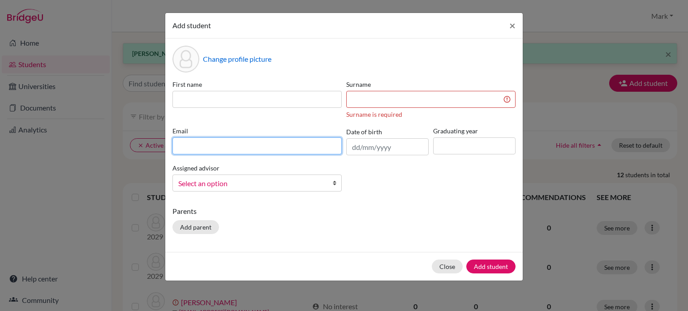
paste input "klucero2029@wesleyinterschool.org"
type input "klucero2029@wesleyinterschool.org"
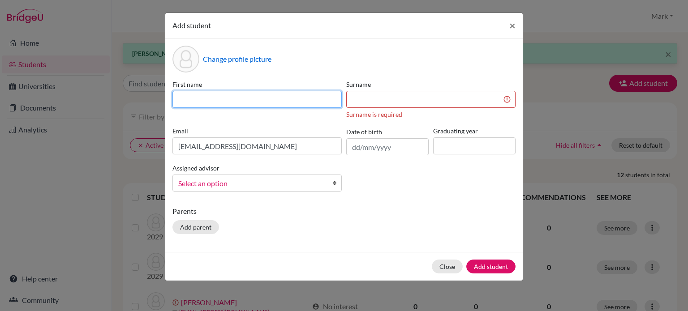
click at [249, 97] on input at bounding box center [257, 99] width 169 height 17
type input "Kerith"
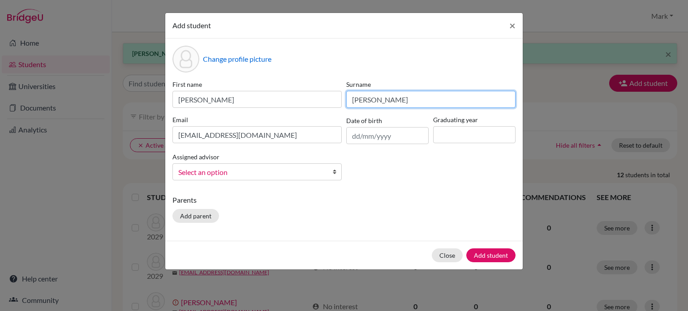
type input "Lucero"
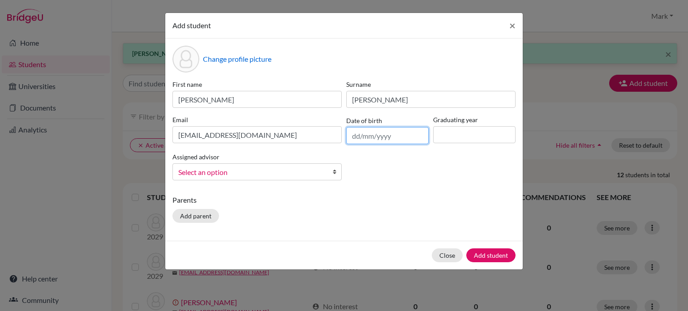
drag, startPoint x: 385, startPoint y: 132, endPoint x: 385, endPoint y: 126, distance: 6.3
click at [385, 132] on input "text" at bounding box center [387, 135] width 82 height 17
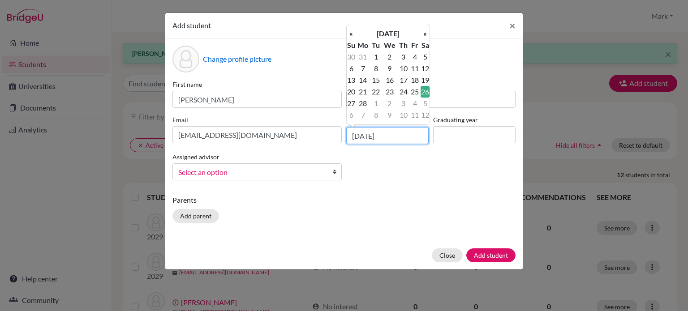
type input "26/02/2011"
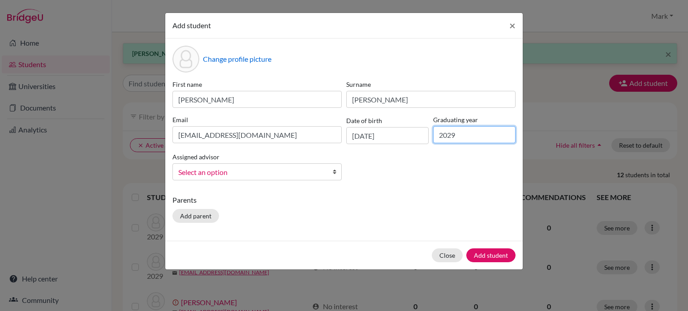
type input "2029"
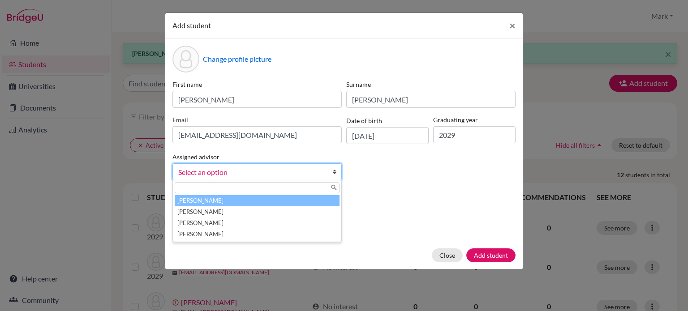
click at [302, 175] on span "Select an option" at bounding box center [251, 173] width 146 height 12
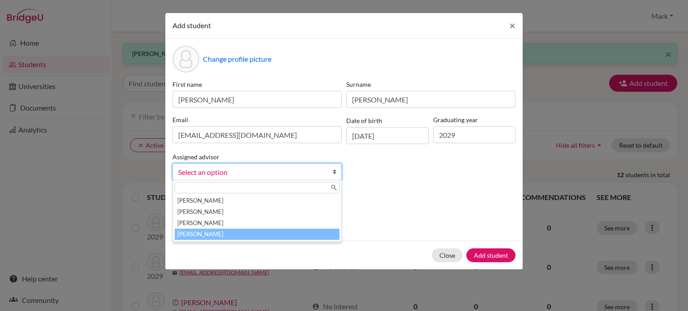
click at [283, 240] on li "[PERSON_NAME]" at bounding box center [257, 234] width 165 height 11
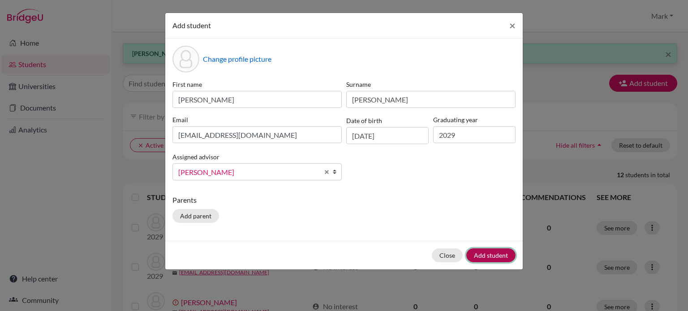
click at [495, 254] on button "Add student" at bounding box center [491, 256] width 49 height 14
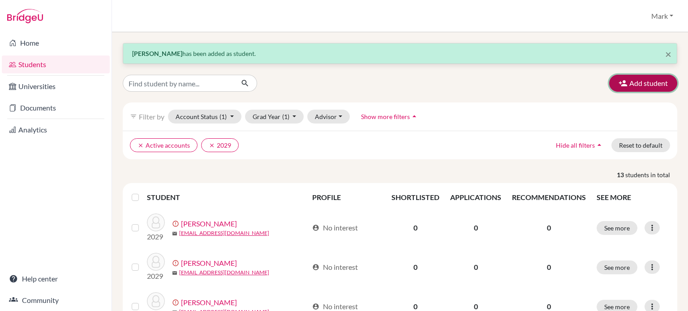
click at [657, 77] on button "Add student" at bounding box center [643, 83] width 68 height 17
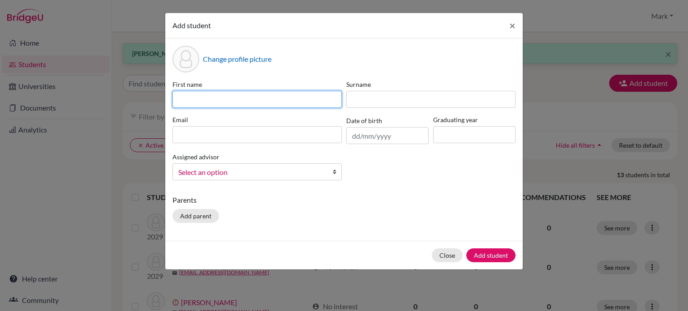
click at [267, 102] on input at bounding box center [257, 99] width 169 height 17
type input "Lily"
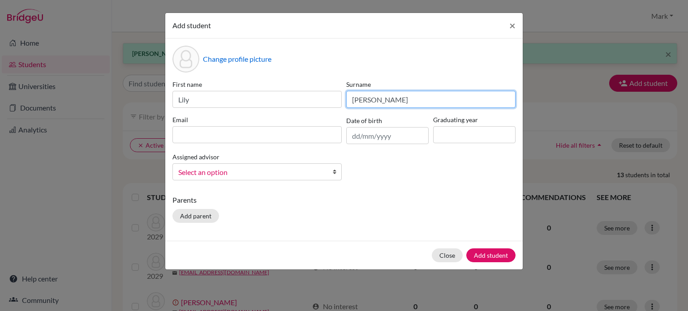
type input "McCullough"
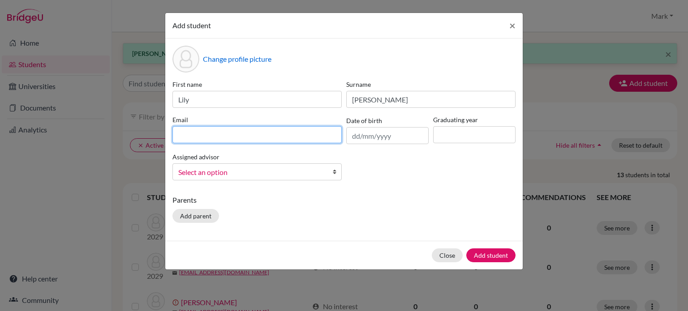
paste input "lmccullough2029@wesleyinterschool.org"
type input "lmccullough2029@wesleyinterschool.org"
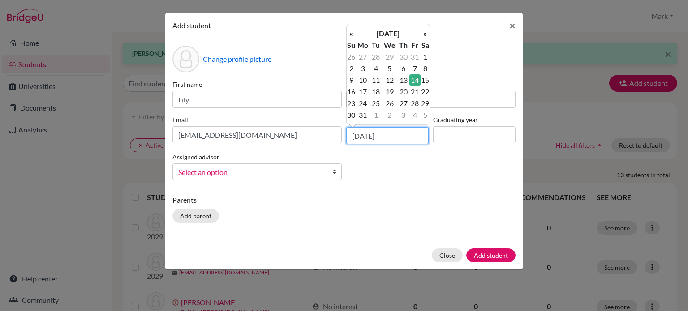
type input "14/01/2011"
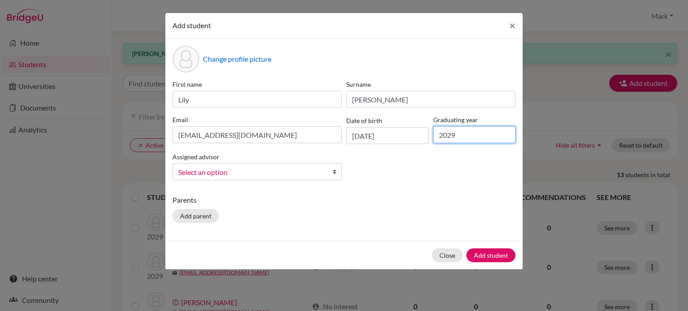
type input "2029"
drag, startPoint x: 323, startPoint y: 177, endPoint x: 320, endPoint y: 191, distance: 14.5
click at [323, 177] on span "Select an option" at bounding box center [251, 173] width 146 height 12
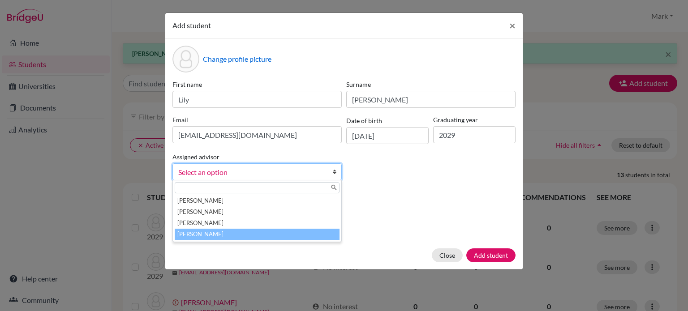
click at [298, 233] on li "[PERSON_NAME]" at bounding box center [257, 234] width 165 height 11
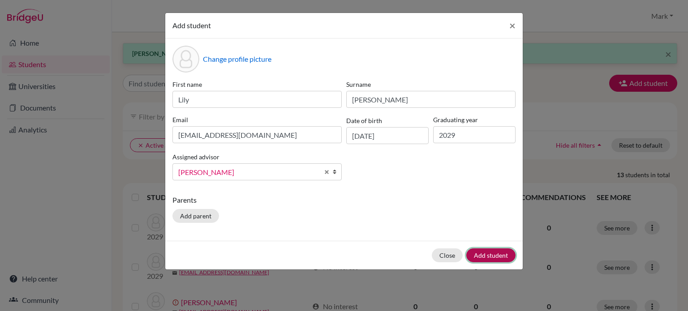
click at [492, 252] on button "Add student" at bounding box center [491, 256] width 49 height 14
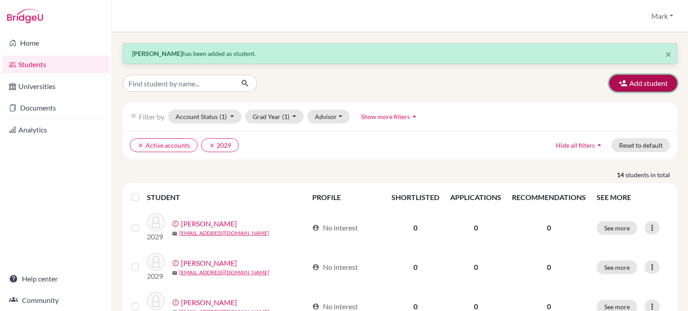
click at [657, 83] on button "Add student" at bounding box center [643, 83] width 68 height 17
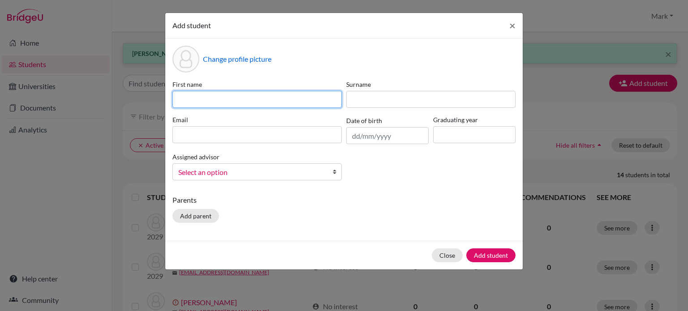
click at [275, 100] on input at bounding box center [257, 99] width 169 height 17
type input "Chloe"
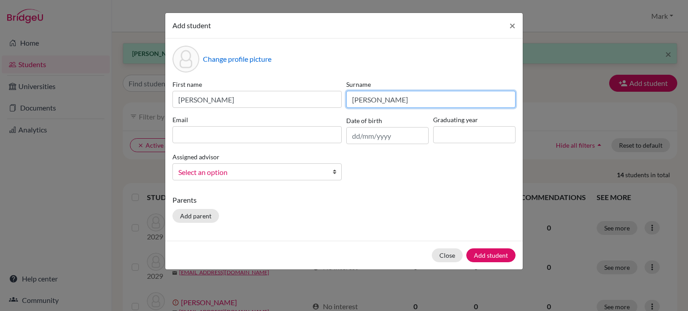
type input "Parrish"
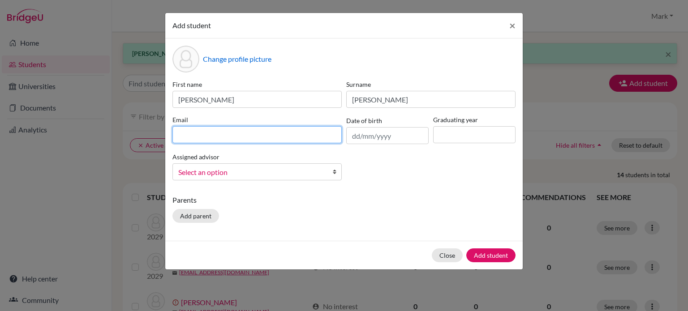
paste input "cparrish2029@wesleyinterschool.org"
type input "cparrish2029@wesleyinterschool.org"
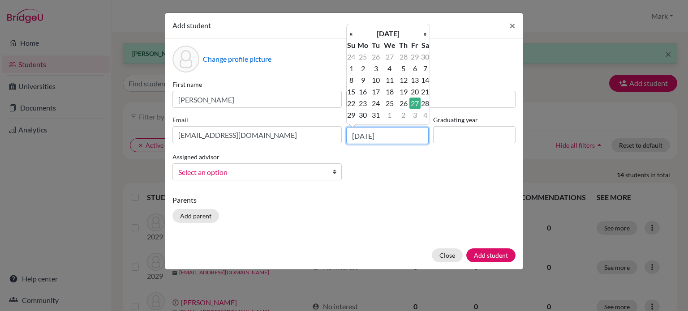
type input "27/05/2011"
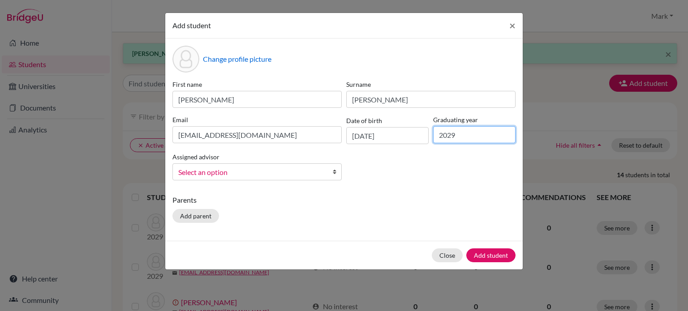
type input "2029"
click at [329, 173] on link "Select an option" at bounding box center [257, 172] width 169 height 17
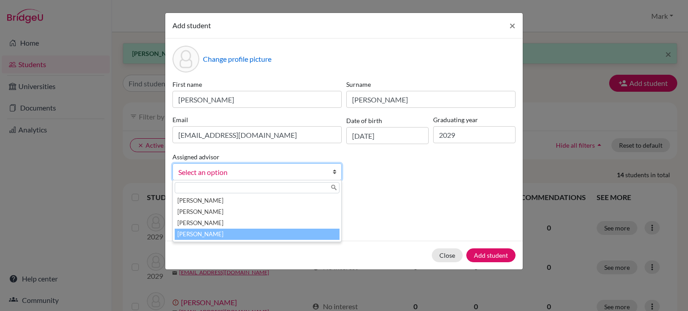
click at [307, 236] on li "[PERSON_NAME]" at bounding box center [257, 234] width 165 height 11
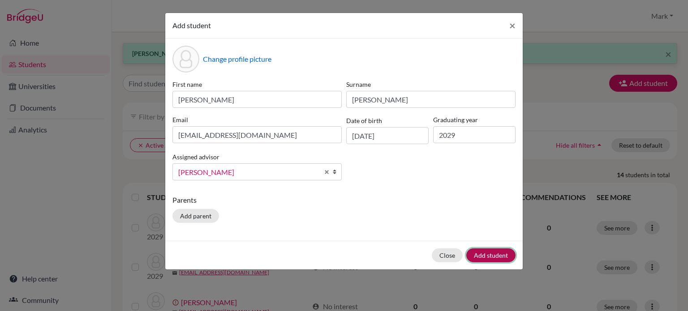
click at [484, 254] on button "Add student" at bounding box center [491, 256] width 49 height 14
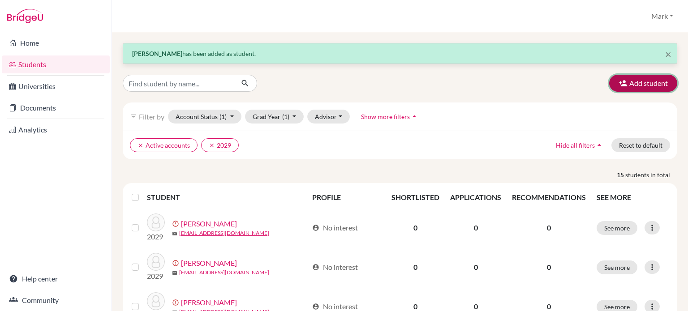
click at [651, 78] on button "Add student" at bounding box center [643, 83] width 68 height 17
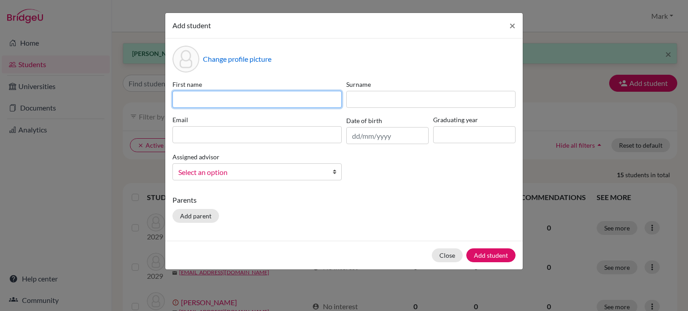
click at [242, 93] on input at bounding box center [257, 99] width 169 height 17
type input "Alicia"
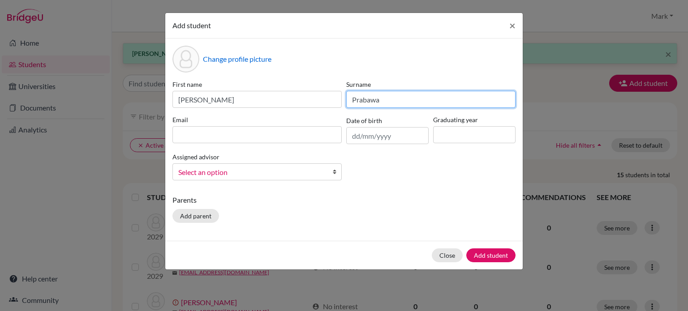
type input "Prabawa"
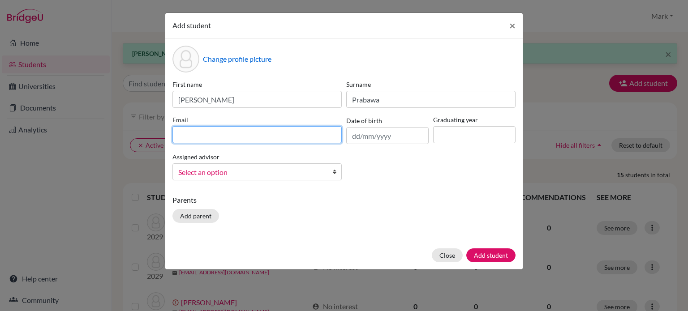
paste input "aprabawa2029@wesleyinterschool.org"
type input "aprabawa2029@wesleyinterschool.org"
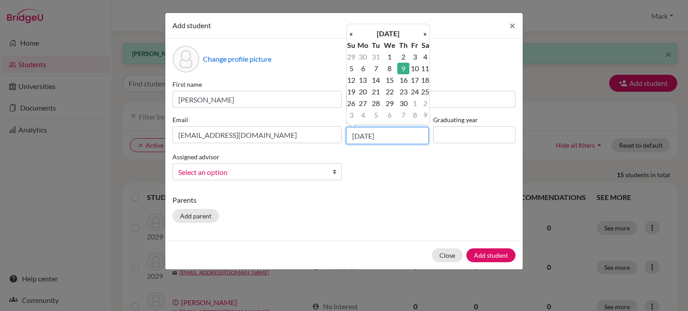
type input "09/09/2010"
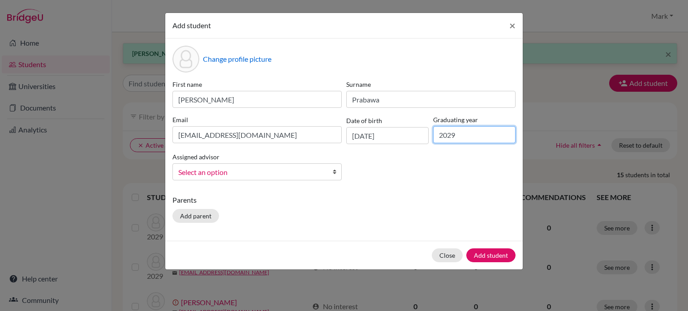
type input "2029"
click at [298, 173] on span "Select an option" at bounding box center [251, 173] width 146 height 12
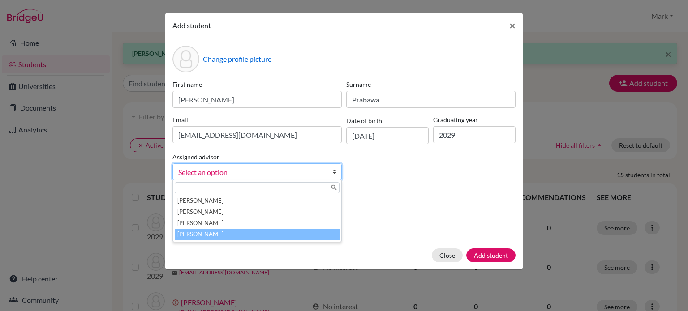
click at [300, 237] on li "[PERSON_NAME]" at bounding box center [257, 234] width 165 height 11
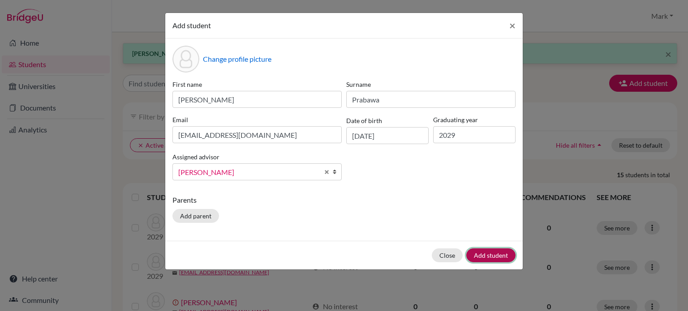
click at [480, 254] on button "Add student" at bounding box center [491, 256] width 49 height 14
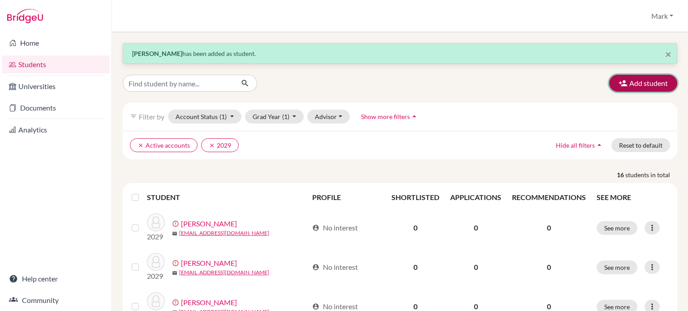
click at [658, 87] on button "Add student" at bounding box center [643, 83] width 68 height 17
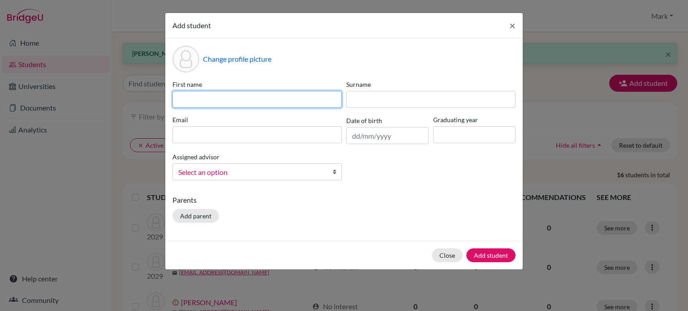
click at [307, 95] on input at bounding box center [257, 99] width 169 height 17
type input "Mikayla"
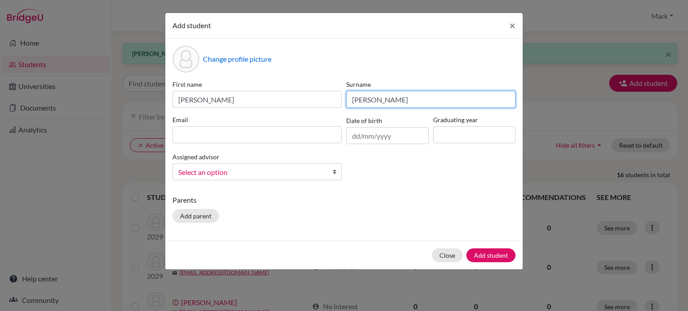
type input "Richardson"
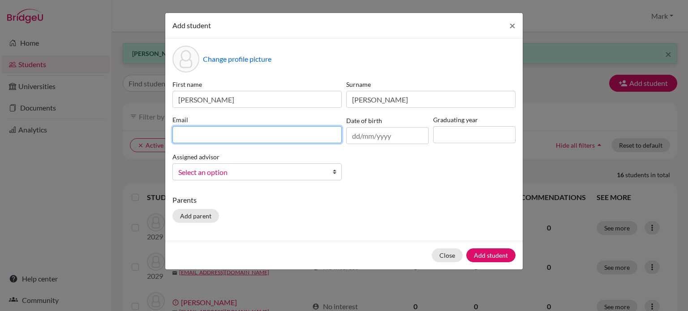
paste input "mrichardson2029@wesleyinterschool.org"
type input "mrichardson2029@wesleyinterschool.org"
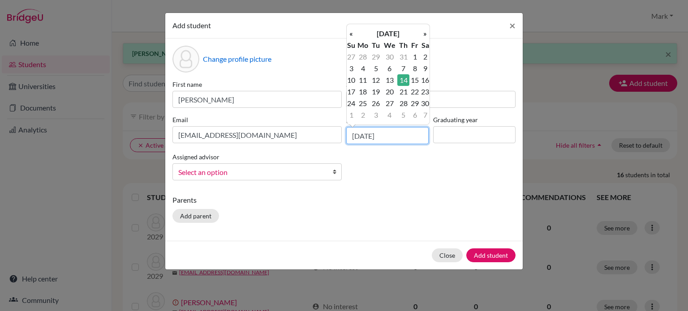
type input "14/04/2011"
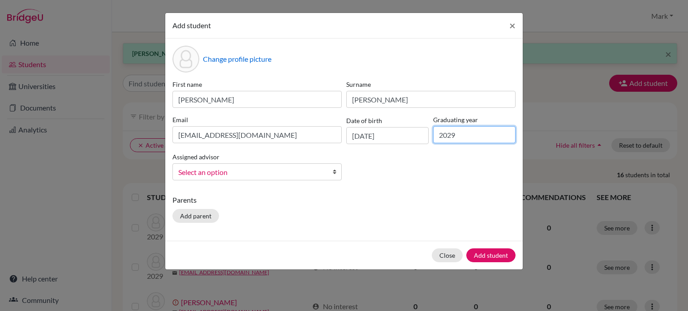
type input "2029"
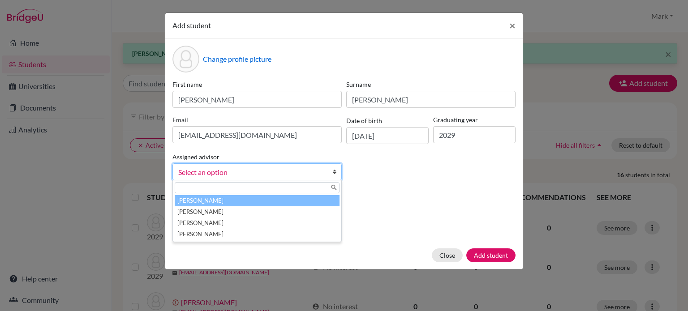
click at [329, 175] on link "Select an option" at bounding box center [257, 172] width 169 height 17
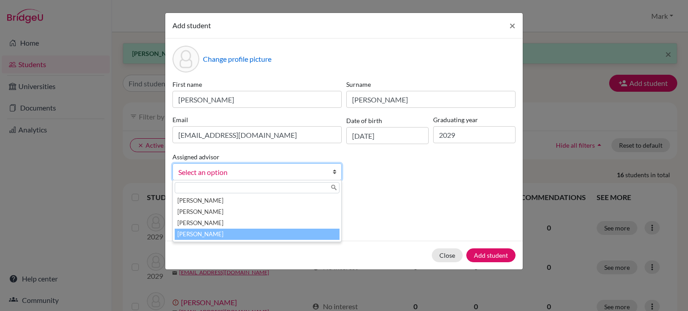
click at [289, 236] on li "[PERSON_NAME]" at bounding box center [257, 234] width 165 height 11
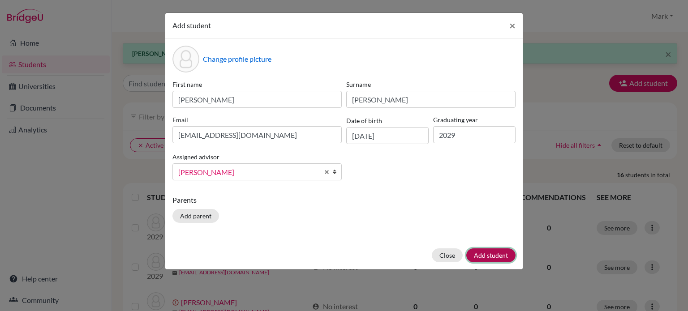
click at [501, 255] on button "Add student" at bounding box center [491, 256] width 49 height 14
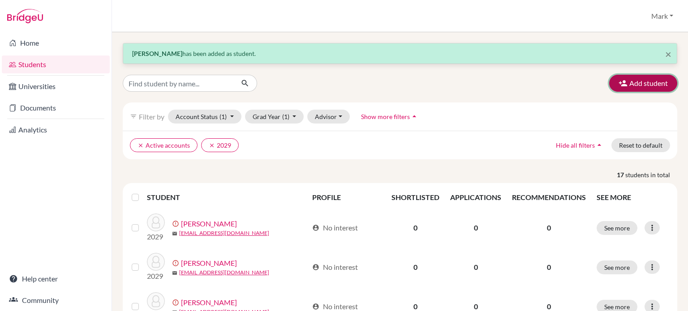
click at [629, 85] on button "Add student" at bounding box center [643, 83] width 68 height 17
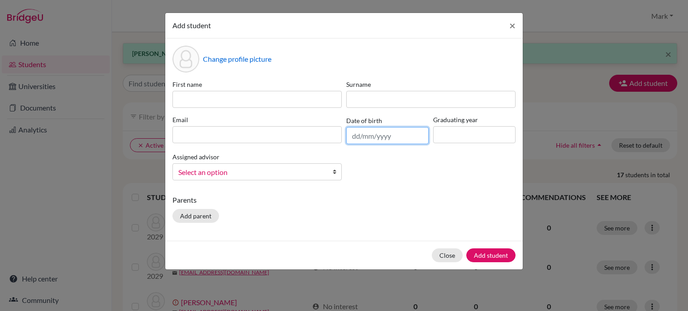
click at [395, 139] on input "text" at bounding box center [387, 135] width 82 height 17
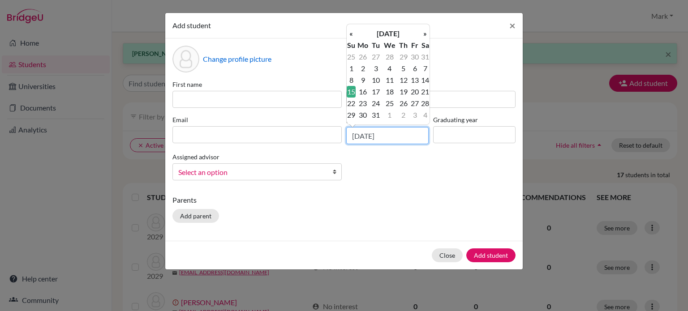
type input "15/08/2010"
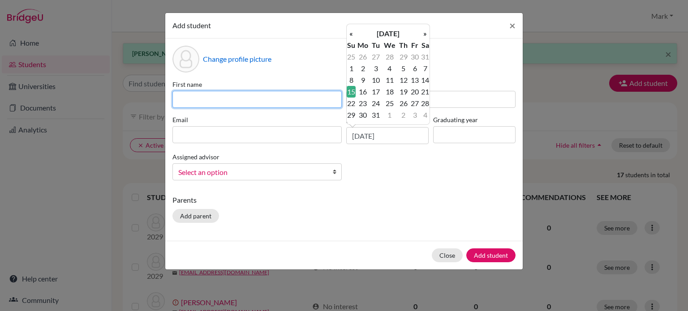
click at [281, 94] on input at bounding box center [257, 99] width 169 height 17
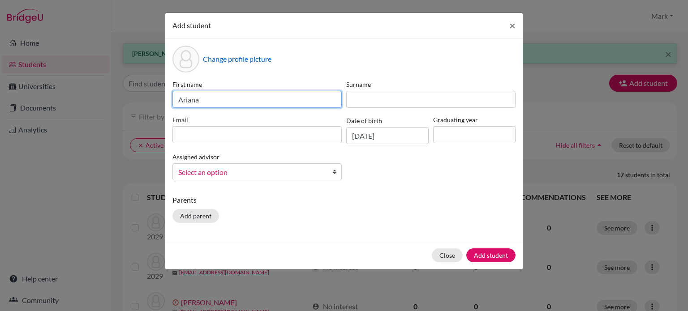
type input "Ariana"
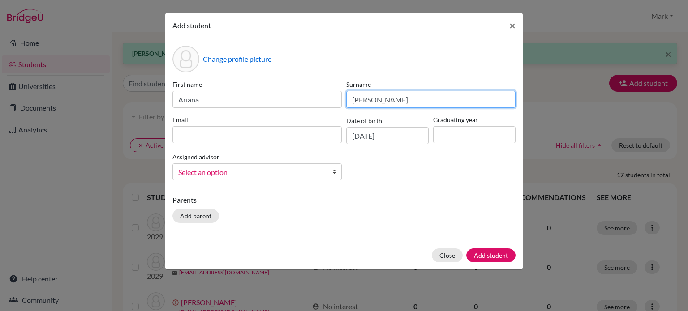
type input "Thomas-Hall"
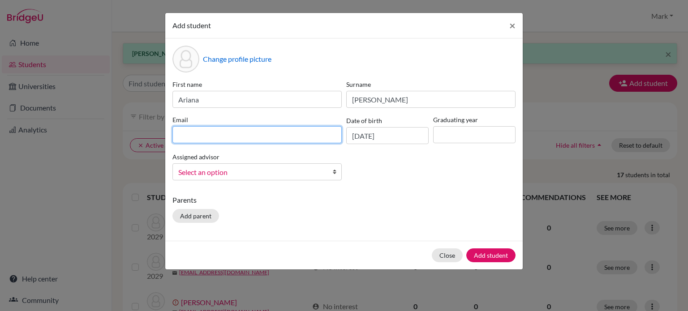
paste input "athomas-hall2029@wesleyinterschool.org"
type input "athomas-hall2029@wesleyinterschool.org"
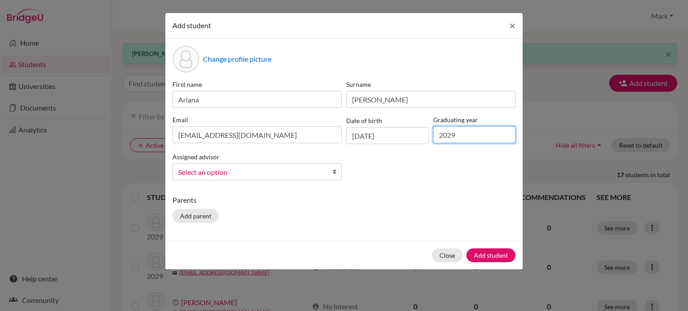
type input "2029"
click at [305, 176] on span "Select an option" at bounding box center [251, 173] width 146 height 12
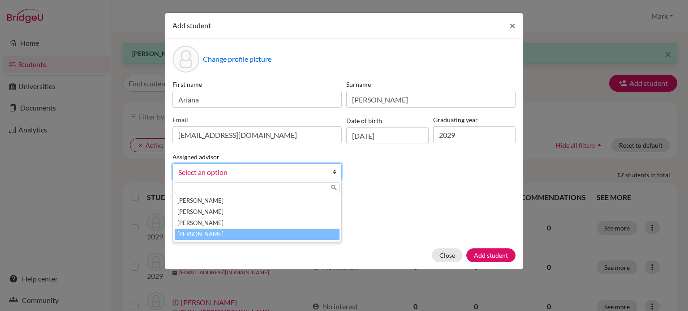
click at [276, 236] on li "[PERSON_NAME]" at bounding box center [257, 234] width 165 height 11
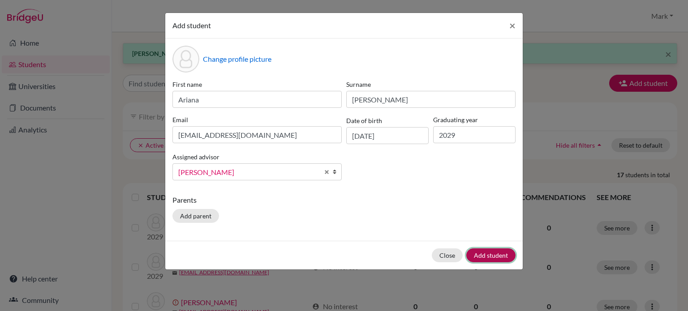
click at [496, 257] on button "Add student" at bounding box center [491, 256] width 49 height 14
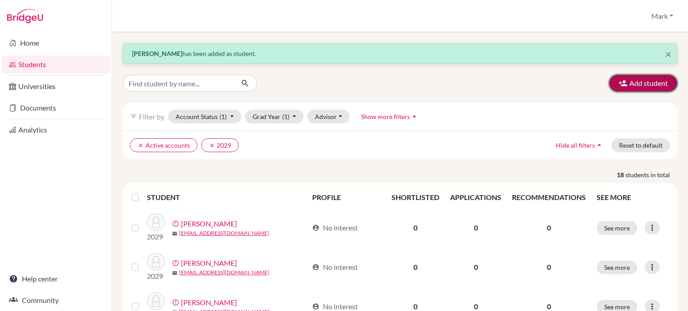
click at [651, 79] on button "Add student" at bounding box center [643, 83] width 68 height 17
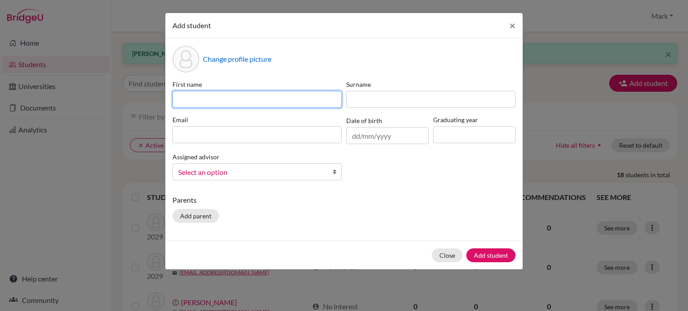
click at [258, 97] on input at bounding box center [257, 99] width 169 height 17
type input "Hannah"
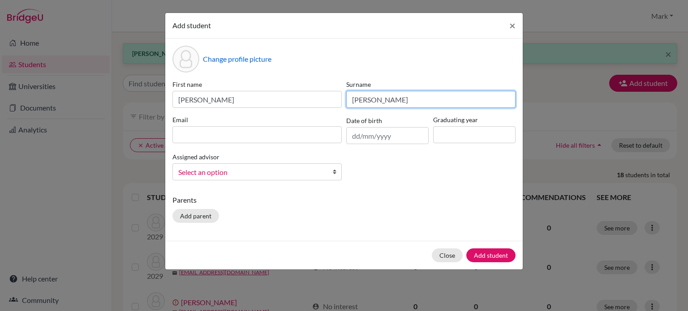
type input "Thomas-Hall"
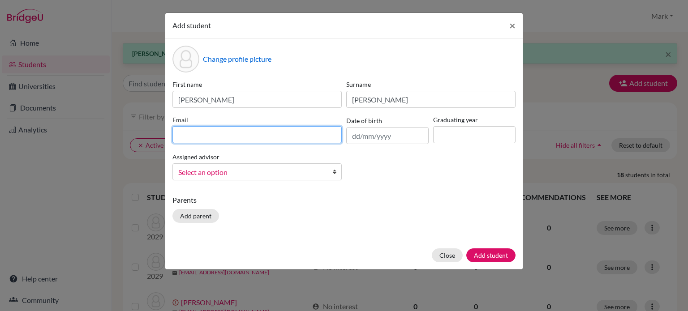
paste input "hthomas-hall2029@wesleyinterschool.org"
type input "hthomas-hall2029@wesleyinterschool.org"
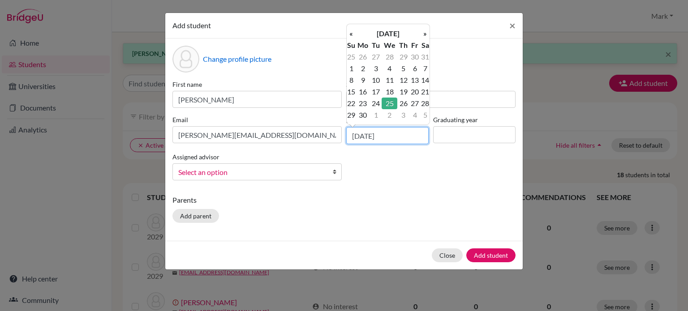
type input "25/04/2012"
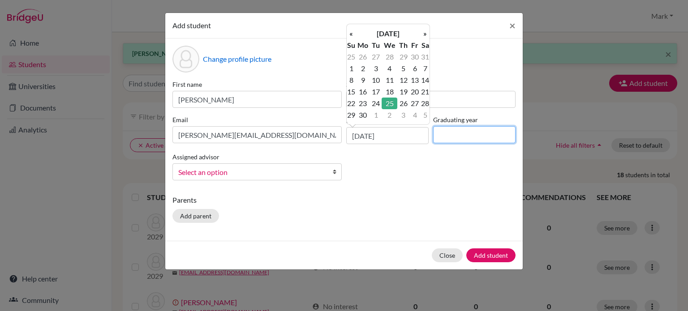
click at [439, 132] on input at bounding box center [474, 134] width 82 height 17
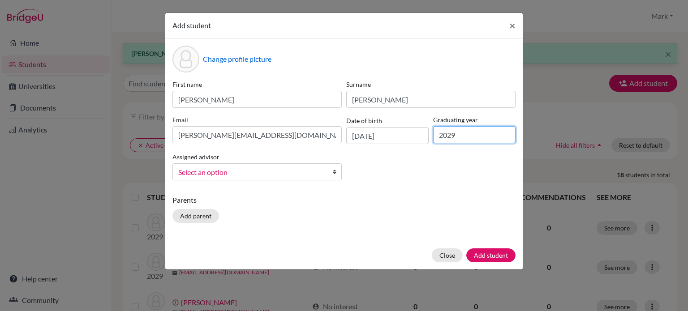
type input "2029"
click at [326, 169] on link "Select an option" at bounding box center [257, 172] width 169 height 17
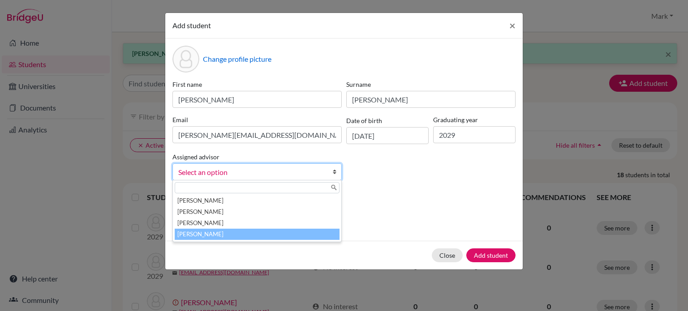
click at [273, 231] on li "[PERSON_NAME]" at bounding box center [257, 234] width 165 height 11
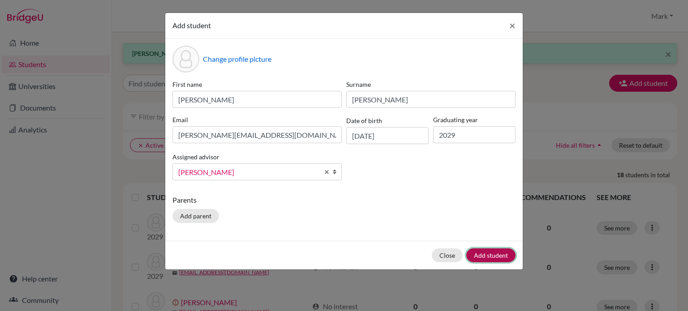
click at [486, 252] on button "Add student" at bounding box center [491, 256] width 49 height 14
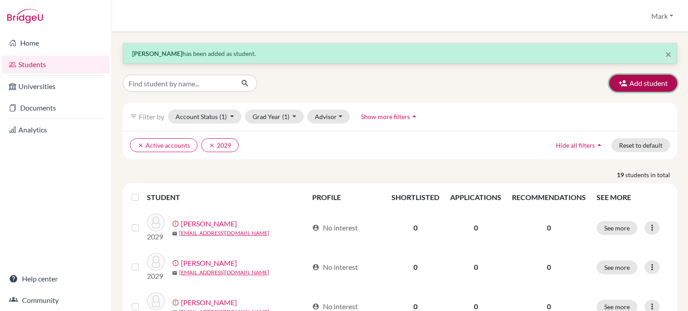
click at [628, 83] on button "Add student" at bounding box center [643, 83] width 68 height 17
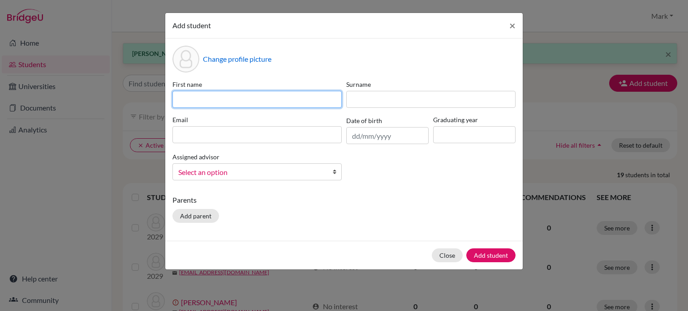
click at [250, 95] on input at bounding box center [257, 99] width 169 height 17
type input "Tara"
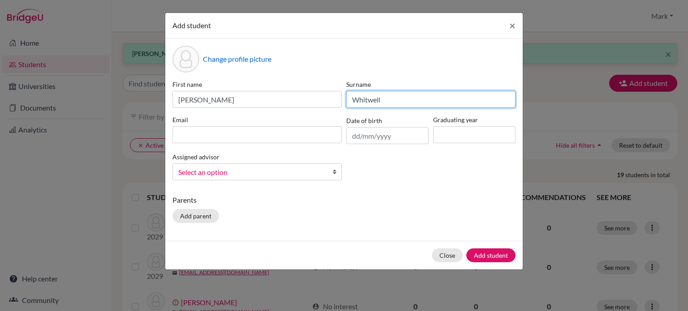
type input "Whitwell"
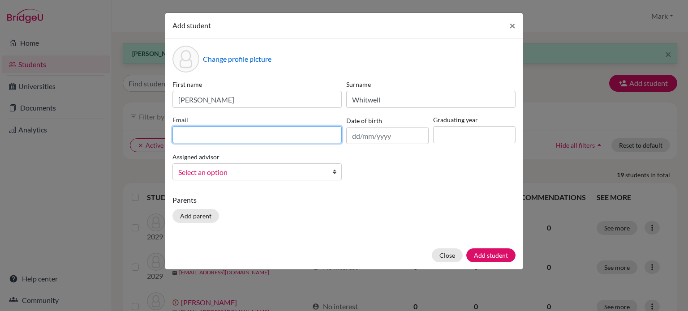
paste input "twhitwell2029@wesleyinterschool.org"
type input "twhitwell2029@wesleyinterschool.org"
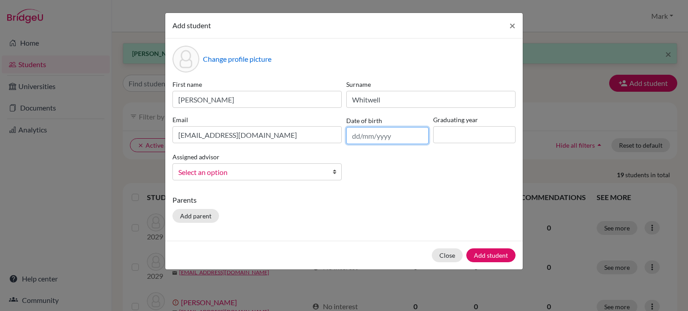
click at [372, 140] on input "text" at bounding box center [387, 135] width 82 height 17
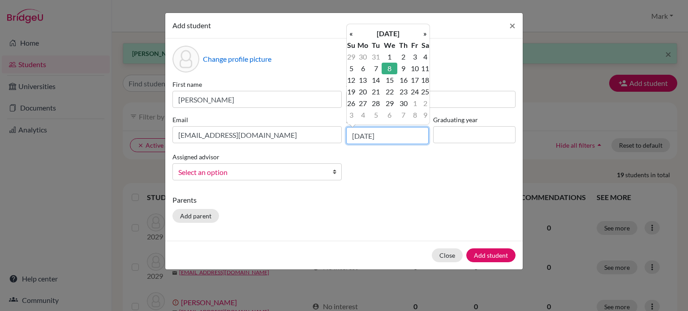
type input "08/06/2011"
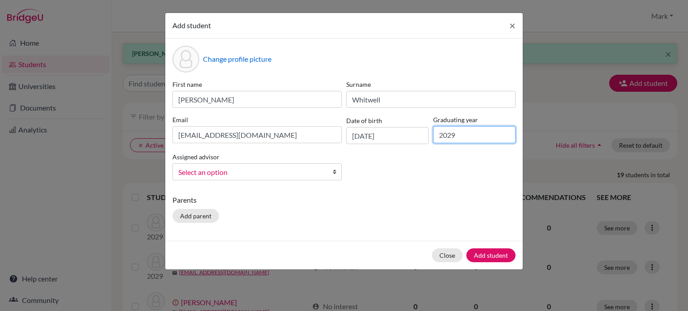
type input "2029"
click at [314, 176] on span "Select an option" at bounding box center [251, 173] width 146 height 12
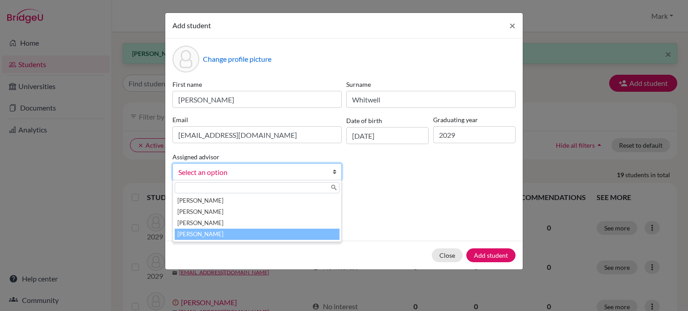
click at [291, 233] on li "[PERSON_NAME]" at bounding box center [257, 234] width 165 height 11
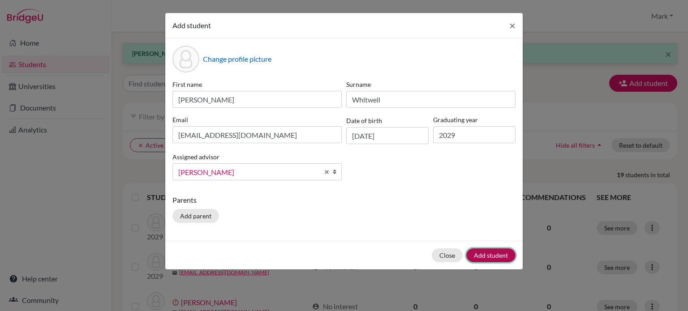
click at [475, 251] on button "Add student" at bounding box center [491, 256] width 49 height 14
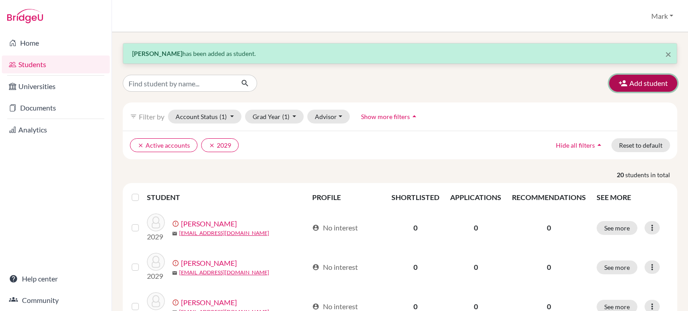
click at [651, 82] on button "Add student" at bounding box center [643, 83] width 68 height 17
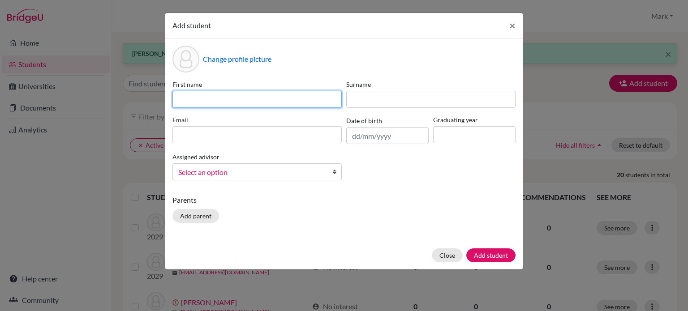
click at [263, 102] on input at bounding box center [257, 99] width 169 height 17
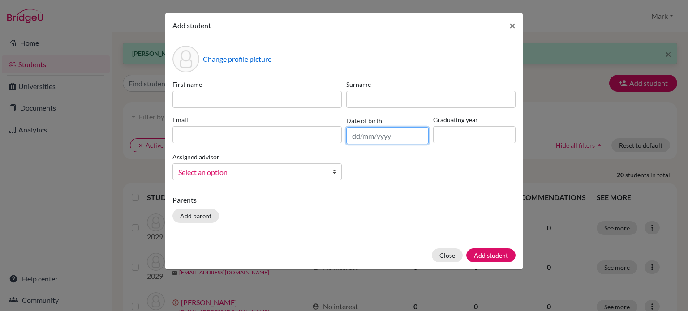
click at [367, 137] on div "Date of birth" at bounding box center [387, 129] width 87 height 29
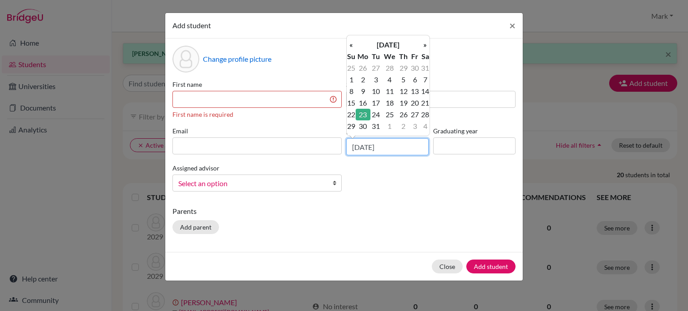
type input "23/08/2010"
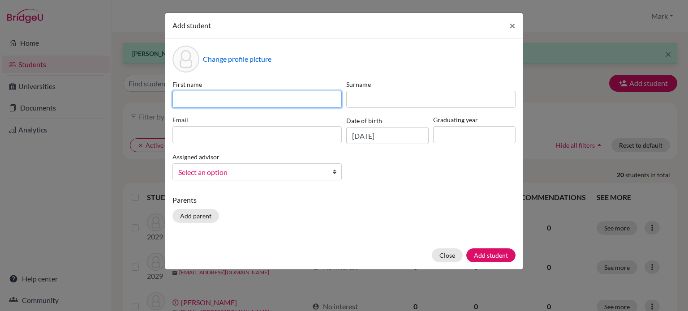
click at [296, 101] on input at bounding box center [257, 99] width 169 height 17
type input "Audrey"
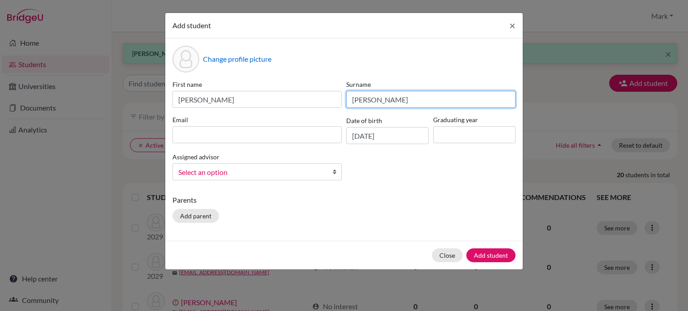
type input "Ficklin"
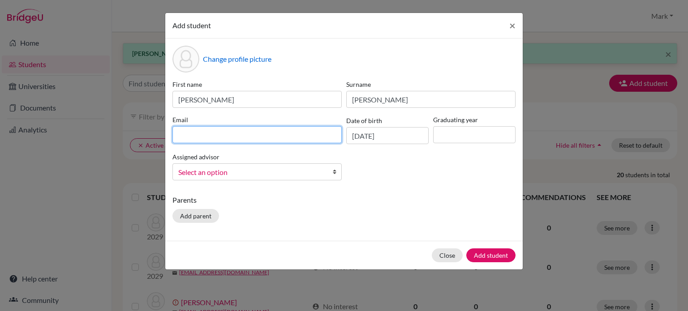
click at [249, 136] on input at bounding box center [257, 134] width 169 height 17
paste input "aficklin2029@wesleyinterschool.org"
type input "aficklin2029@wesleyinterschool.org"
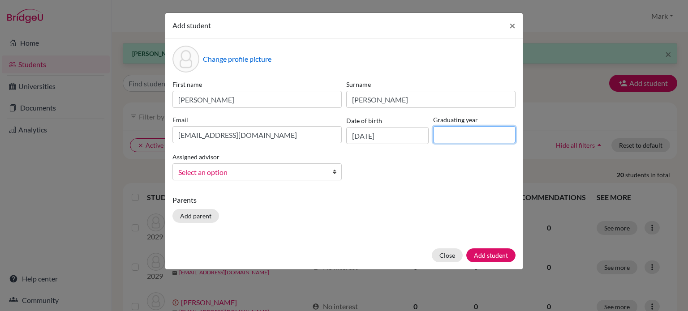
click at [452, 138] on input at bounding box center [474, 134] width 82 height 17
type input "2029"
click at [305, 177] on span "Select an option" at bounding box center [251, 173] width 146 height 12
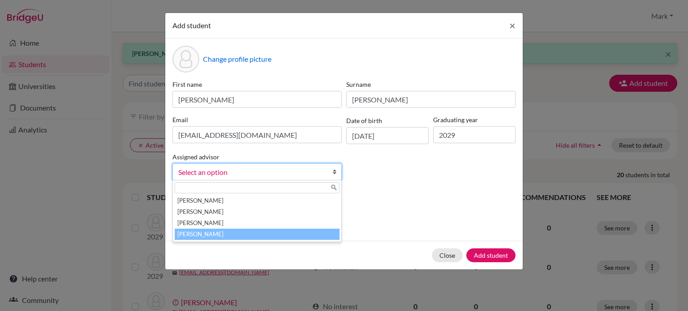
click at [294, 236] on li "[PERSON_NAME]" at bounding box center [257, 234] width 165 height 11
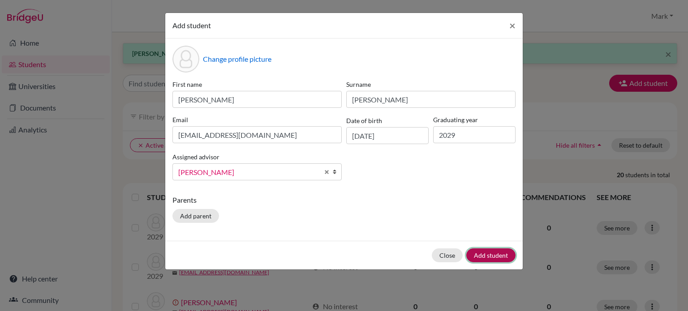
click at [478, 261] on button "Add student" at bounding box center [491, 256] width 49 height 14
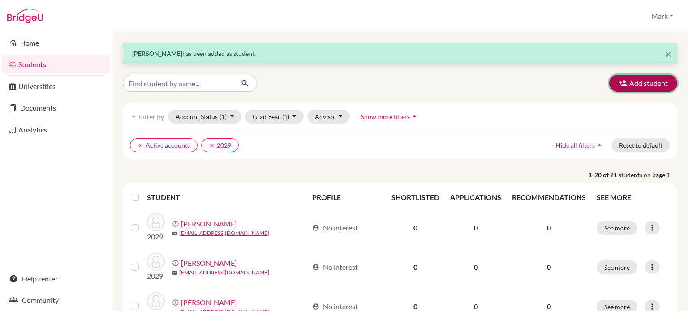
click at [641, 86] on button "Add student" at bounding box center [643, 83] width 68 height 17
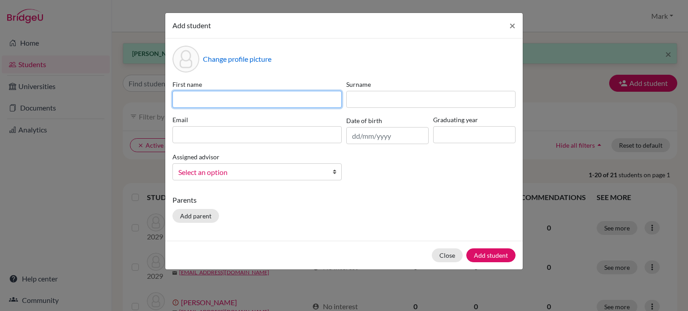
click at [276, 94] on input at bounding box center [257, 99] width 169 height 17
type input "Elise"
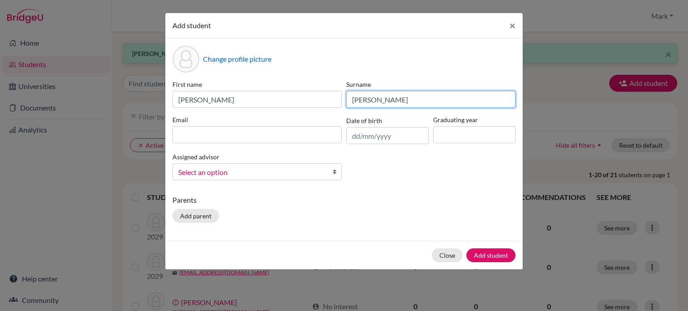
type input "Ficklin"
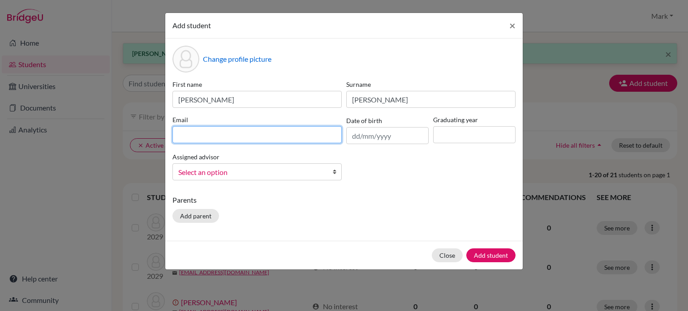
paste input "eficklin2029@wesleyinterschool.org"
type input "eficklin2029@wesleyinterschool.org"
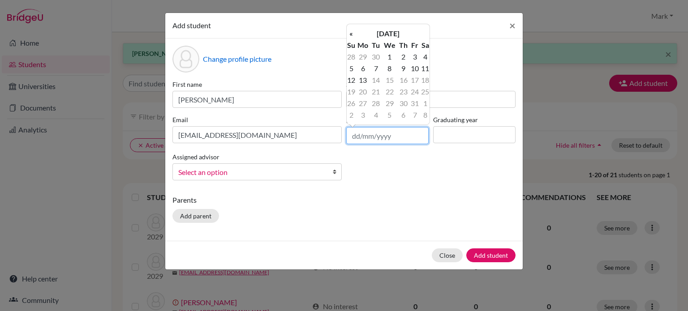
click at [356, 139] on input "text" at bounding box center [387, 135] width 82 height 17
type input "23/08/2010"
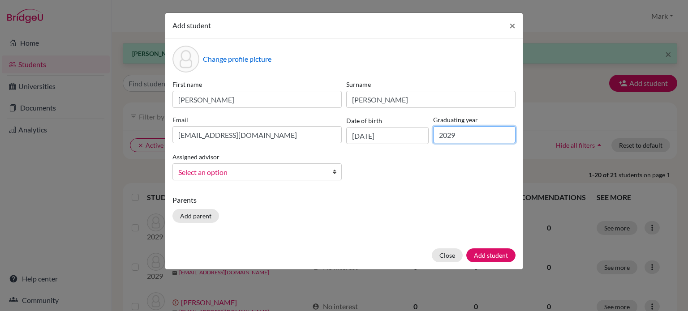
type input "2029"
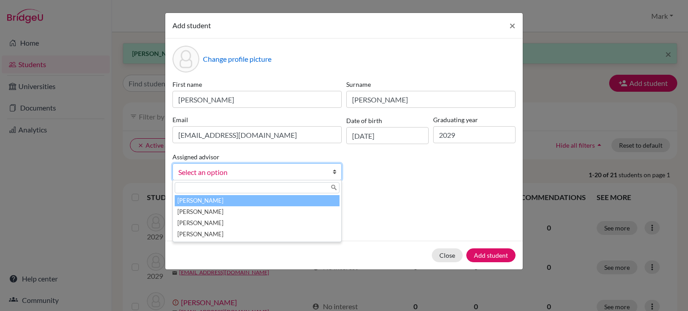
click at [328, 174] on link "Select an option" at bounding box center [257, 172] width 169 height 17
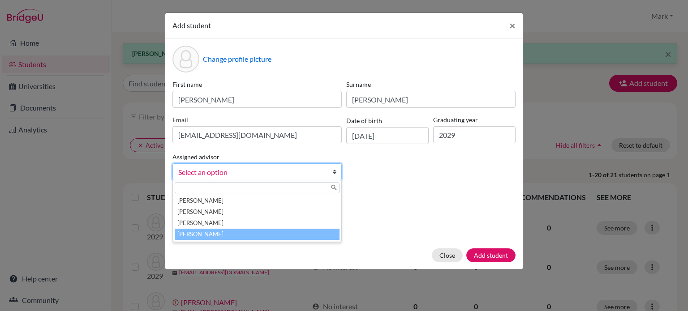
click at [274, 231] on li "[PERSON_NAME]" at bounding box center [257, 234] width 165 height 11
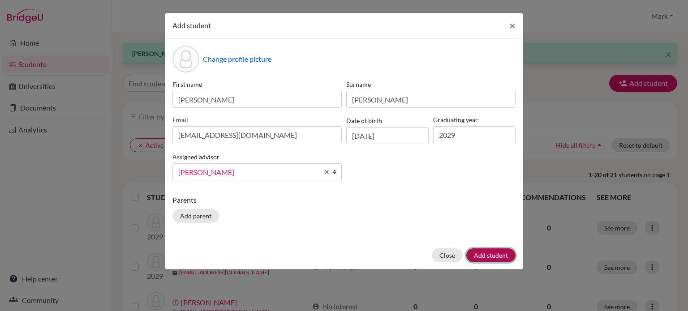
click at [493, 251] on button "Add student" at bounding box center [491, 256] width 49 height 14
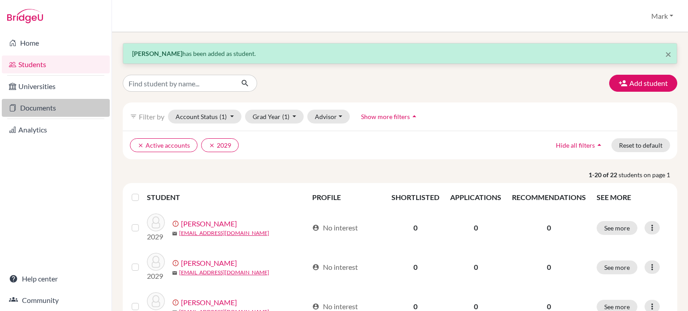
click at [34, 111] on link "Documents" at bounding box center [56, 108] width 108 height 18
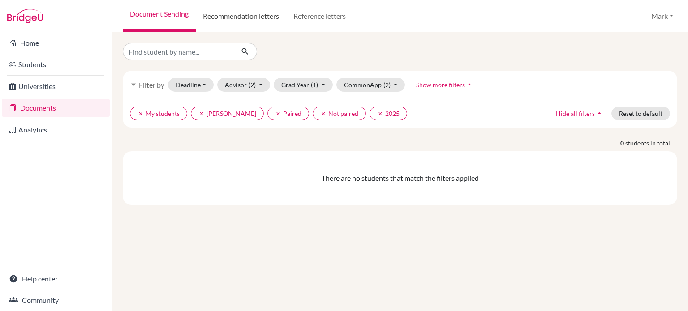
click at [245, 25] on link "Recommendation letters" at bounding box center [241, 16] width 91 height 32
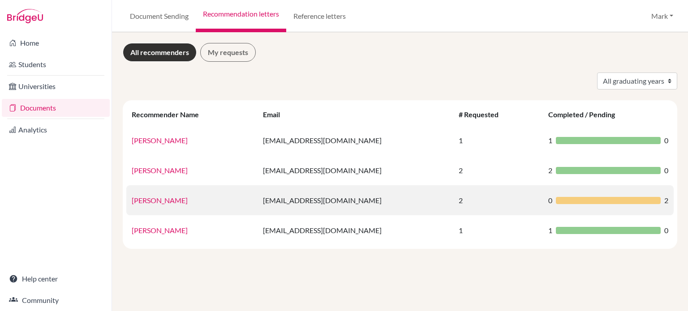
click at [152, 202] on link "Lynn Ma" at bounding box center [160, 200] width 56 height 9
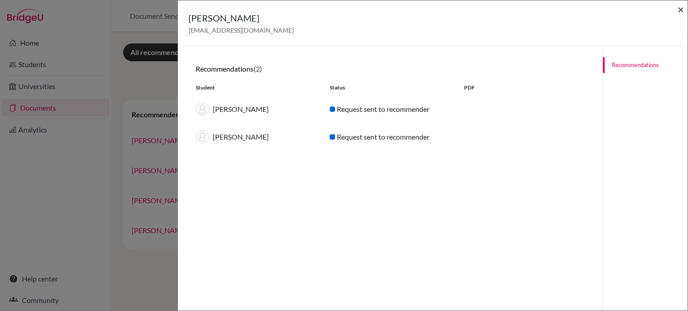
click at [683, 9] on span "×" at bounding box center [681, 9] width 6 height 13
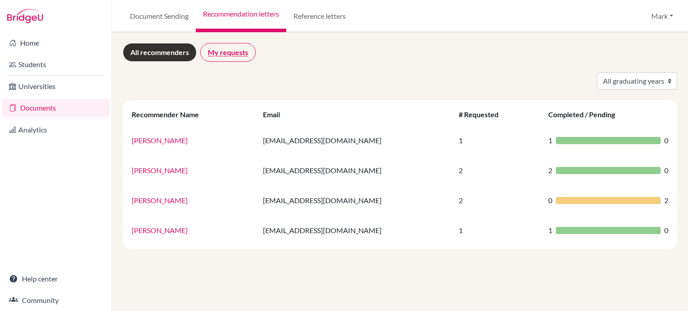
click at [243, 56] on link "My requests" at bounding box center [228, 52] width 56 height 19
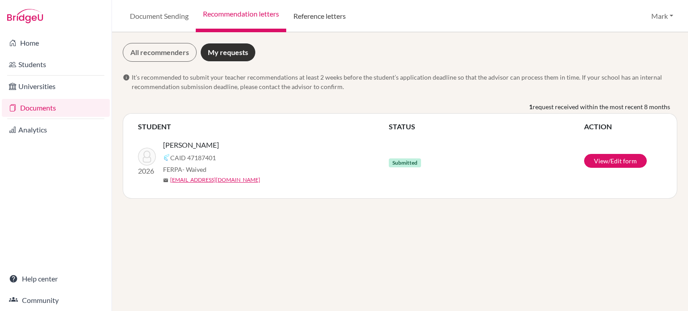
click at [304, 11] on link "Reference letters" at bounding box center [319, 16] width 67 height 32
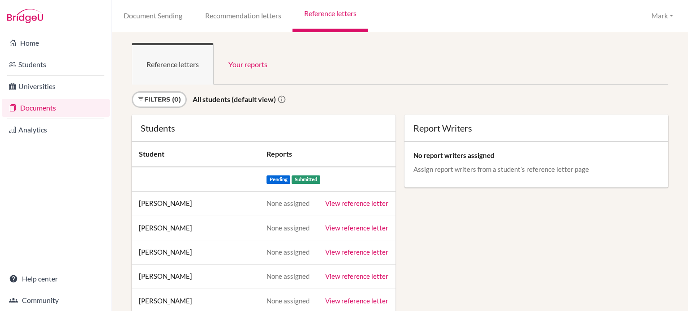
click at [363, 201] on link "View reference letter" at bounding box center [356, 203] width 63 height 8
click at [183, 95] on link "Filters (0)" at bounding box center [159, 99] width 55 height 17
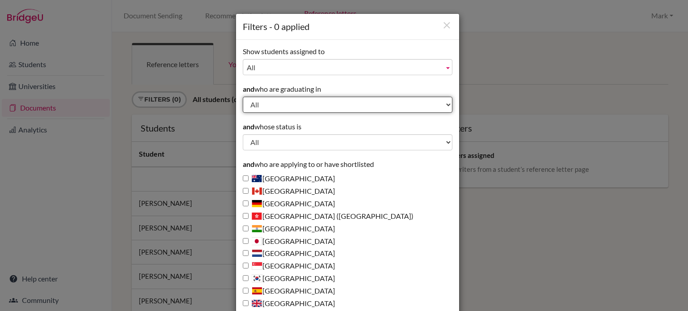
click at [377, 105] on select "All 2029 2028 2027 2026 2025 2024 2023 2022" at bounding box center [348, 105] width 210 height 16
select select "2026"
click at [243, 97] on select "All 2029 2028 2027 2026 2025 2024 2023 2022" at bounding box center [348, 105] width 210 height 16
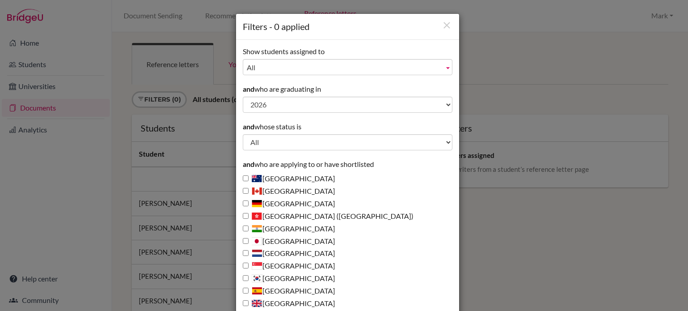
click at [504, 44] on div "Filters - 0 applied Show students assigned to All Beling, Mark Lucero, Michael …" at bounding box center [344, 155] width 688 height 311
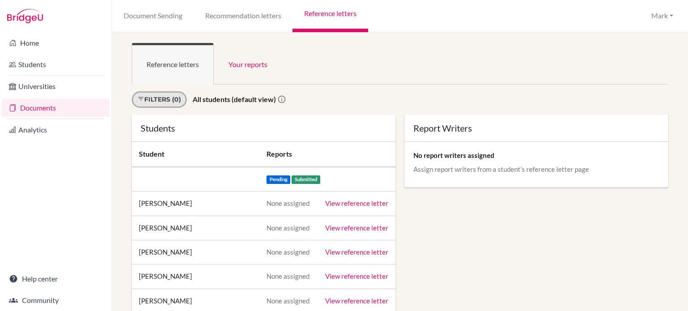
click at [178, 100] on link "Filters (0)" at bounding box center [159, 99] width 55 height 17
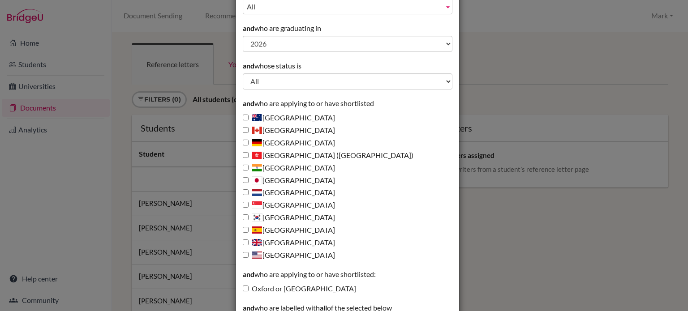
scroll to position [144, 0]
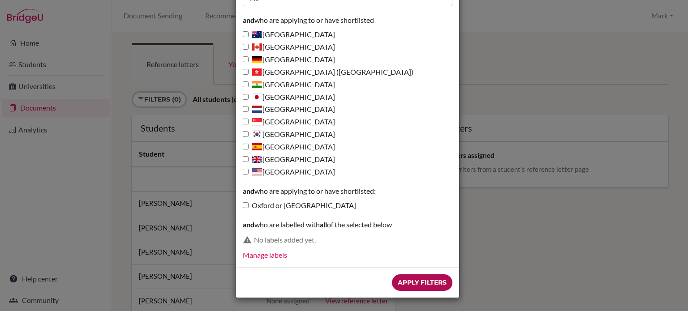
click at [414, 279] on input "Apply Filters" at bounding box center [422, 283] width 60 height 17
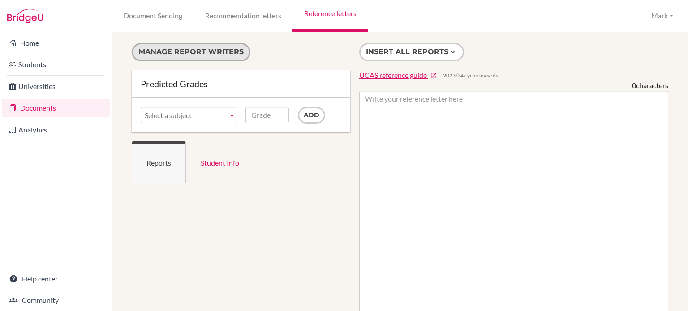
click at [166, 59] on button "Manage report writers" at bounding box center [191, 52] width 119 height 18
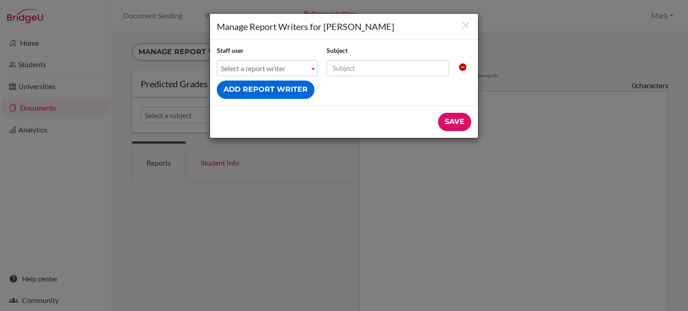
click at [259, 68] on span "Select a report writer" at bounding box center [263, 68] width 85 height 16
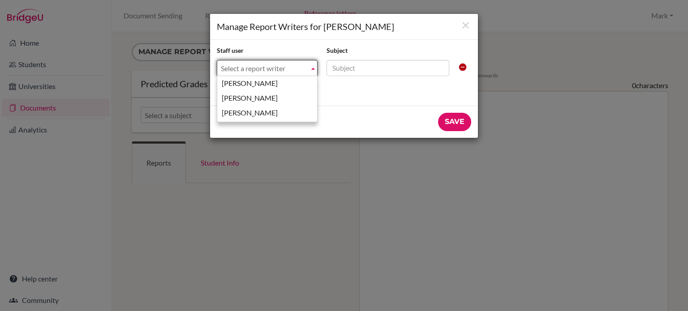
click at [271, 224] on div "Manage Report Writers for [PERSON_NAME] Staff user Subject [PERSON_NAME] [PERSO…" at bounding box center [344, 155] width 688 height 311
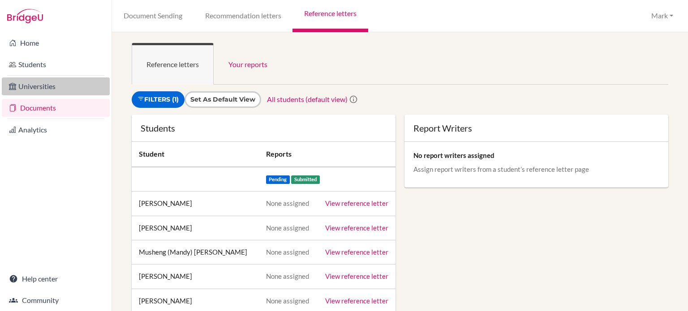
click at [70, 93] on link "Universities" at bounding box center [56, 87] width 108 height 18
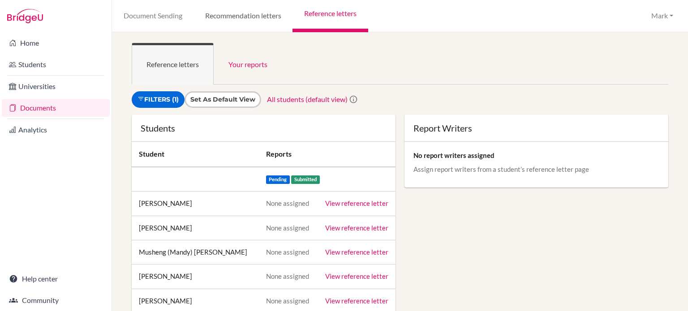
click at [233, 13] on link "Recommendation letters" at bounding box center [243, 16] width 99 height 32
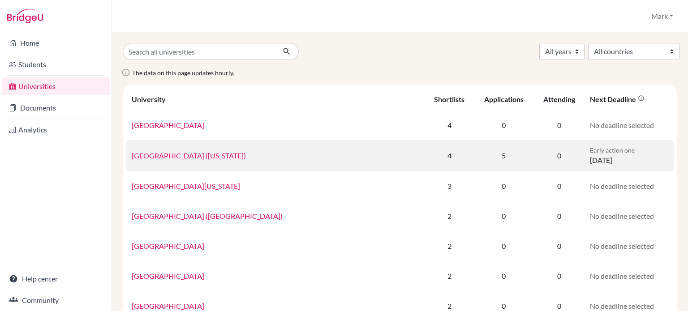
click at [173, 147] on td "[GEOGRAPHIC_DATA] ([US_STATE])" at bounding box center [275, 155] width 298 height 31
click at [172, 157] on link "[GEOGRAPHIC_DATA] ([US_STATE])" at bounding box center [189, 155] width 114 height 9
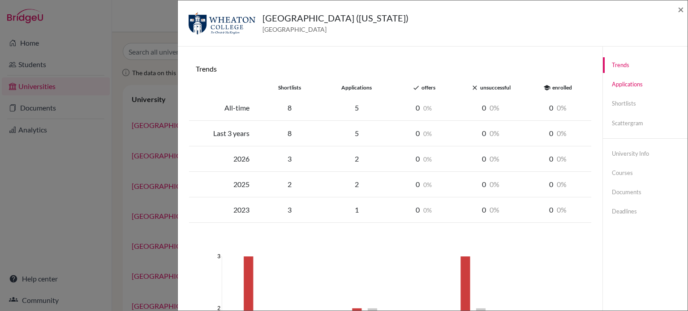
click at [635, 81] on link "Applications" at bounding box center [645, 85] width 85 height 16
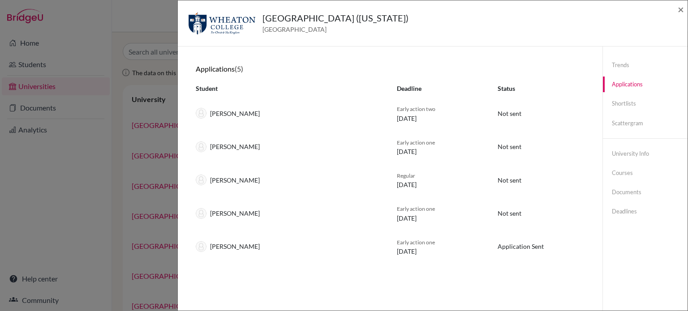
click at [525, 246] on span "Application Sent" at bounding box center [521, 247] width 46 height 8
click at [431, 239] on span "Early action one" at bounding box center [416, 242] width 38 height 7
click at [481, 246] on div "Early action one 15 October 2024" at bounding box center [440, 247] width 101 height 19
click at [681, 9] on span "×" at bounding box center [681, 9] width 6 height 13
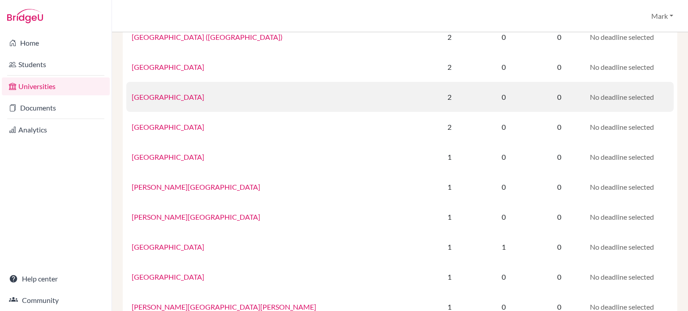
scroll to position [224, 0]
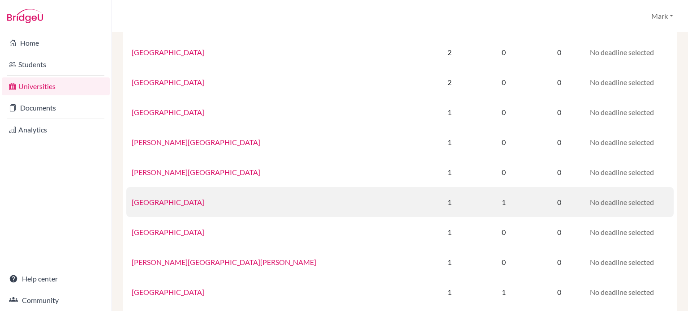
click at [161, 201] on link "Biola University" at bounding box center [168, 202] width 73 height 9
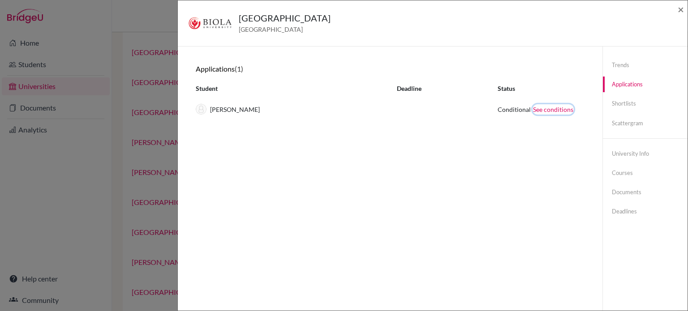
click at [556, 110] on button "See conditions" at bounding box center [553, 109] width 41 height 10
click at [614, 106] on link "Shortlists" at bounding box center [645, 104] width 85 height 16
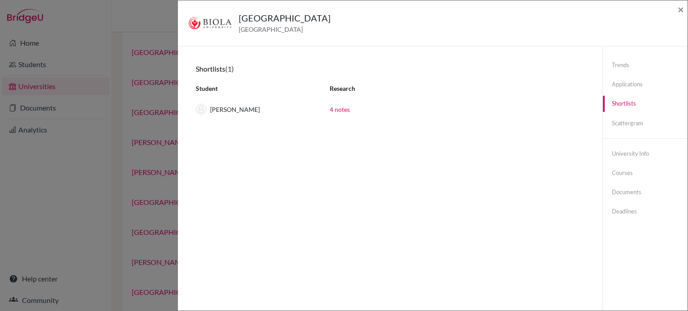
click at [333, 106] on link "4 notes" at bounding box center [340, 110] width 20 height 8
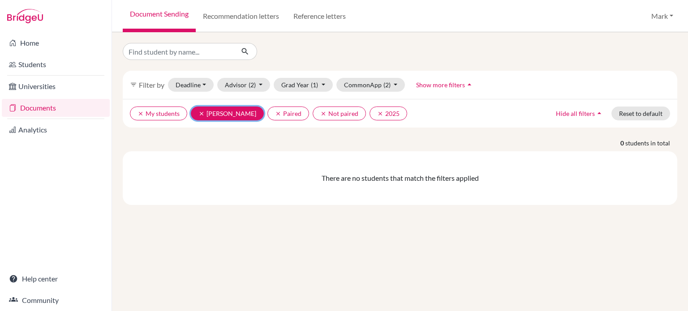
click at [200, 111] on icon "clear" at bounding box center [202, 114] width 6 height 6
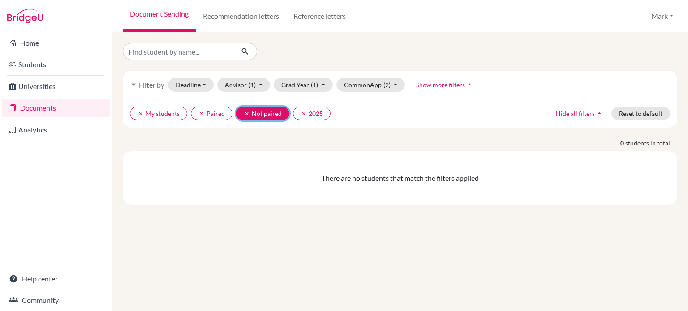
click at [244, 113] on icon "clear" at bounding box center [247, 114] width 6 height 6
click at [201, 112] on icon "clear" at bounding box center [202, 114] width 6 height 6
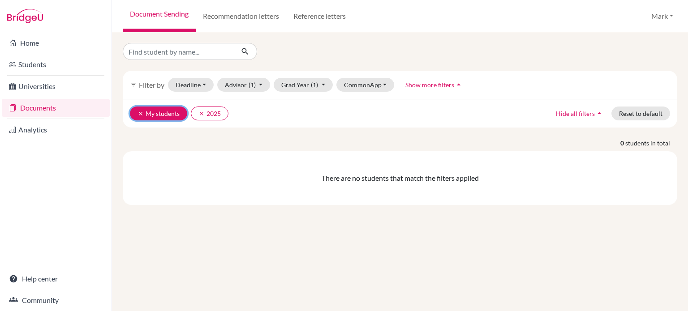
click at [140, 112] on icon "clear" at bounding box center [141, 114] width 6 height 6
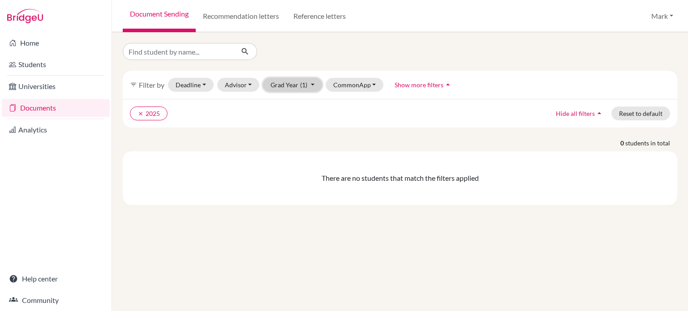
click at [308, 83] on button "Grad Year (1)" at bounding box center [292, 85] width 59 height 14
click at [388, 120] on div "clear 2025 Hide all filters arrow_drop_up Reset to default" at bounding box center [400, 113] width 555 height 29
click at [362, 82] on button "CommonApp" at bounding box center [355, 85] width 58 height 14
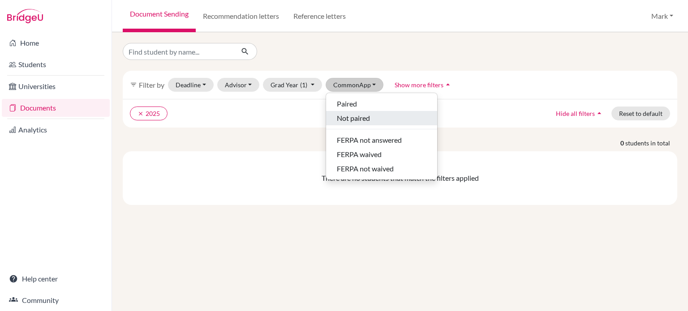
click at [365, 118] on span "Not paired" at bounding box center [353, 118] width 33 height 11
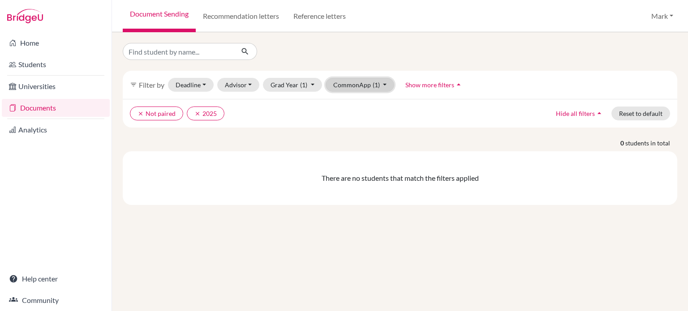
click at [368, 81] on button "CommonApp (1)" at bounding box center [360, 85] width 69 height 14
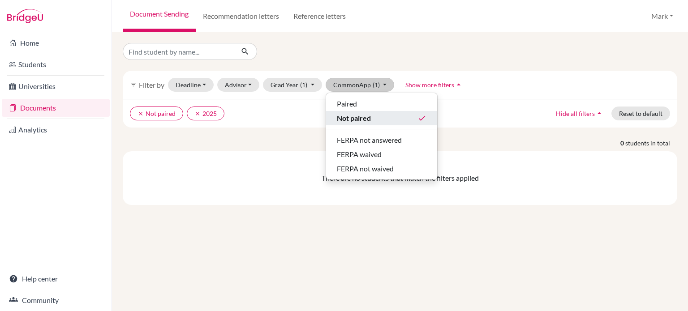
click at [366, 111] on button "Not paired done" at bounding box center [381, 118] width 111 height 14
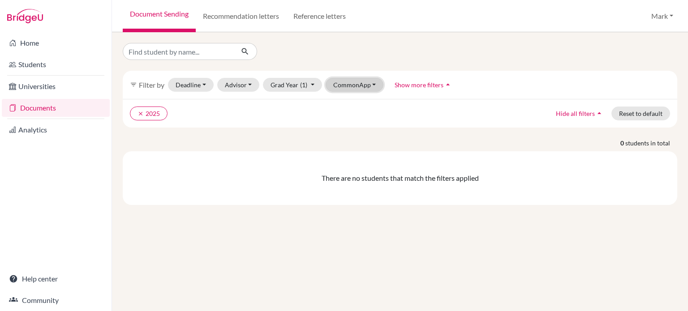
click at [369, 82] on button "CommonApp" at bounding box center [355, 85] width 58 height 14
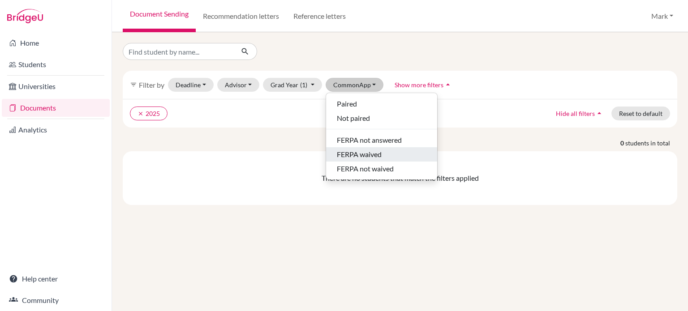
click at [392, 154] on div "FERPA waived" at bounding box center [382, 154] width 90 height 11
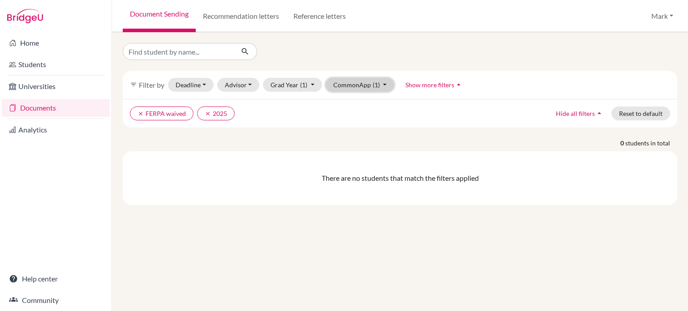
click at [344, 83] on button "CommonApp (1)" at bounding box center [360, 85] width 69 height 14
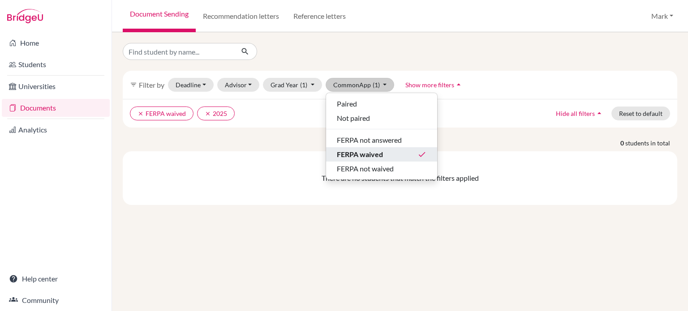
click at [362, 153] on span "FERPA waived" at bounding box center [360, 154] width 46 height 11
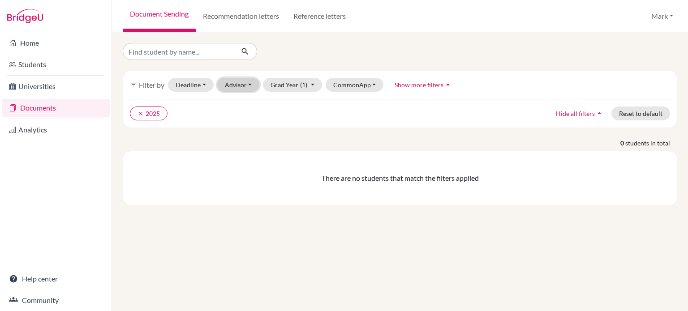
click at [234, 84] on button "Advisor" at bounding box center [238, 85] width 43 height 14
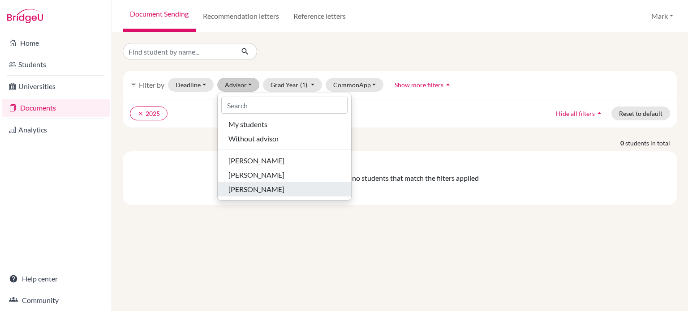
click at [264, 187] on span "[PERSON_NAME]" at bounding box center [257, 189] width 56 height 11
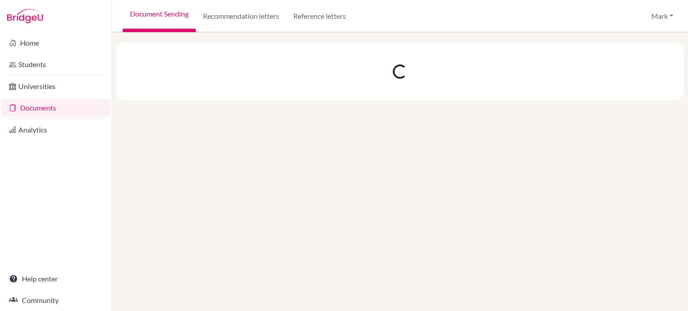
select select "10"
select select "11"
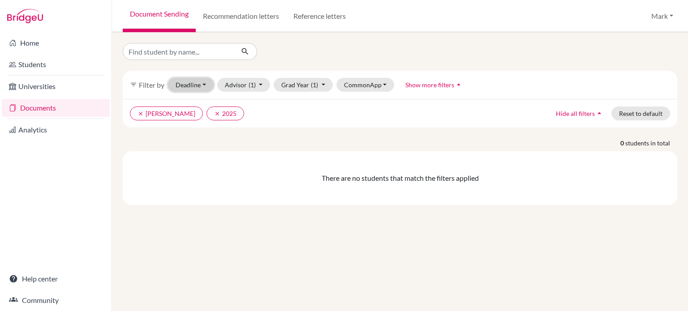
click at [203, 84] on button "Deadline - Select a date range Or double click for a single date selection [DAT…" at bounding box center [191, 85] width 46 height 14
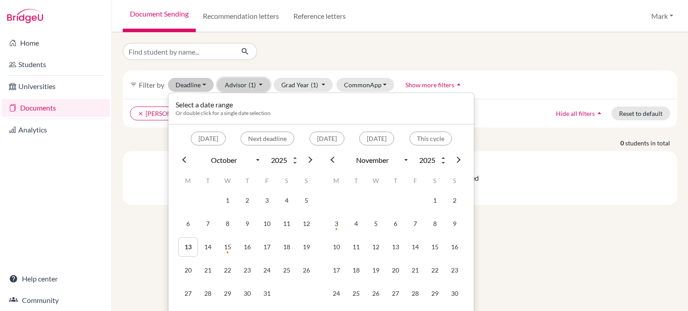
click at [238, 84] on button "Advisor (1)" at bounding box center [243, 85] width 53 height 14
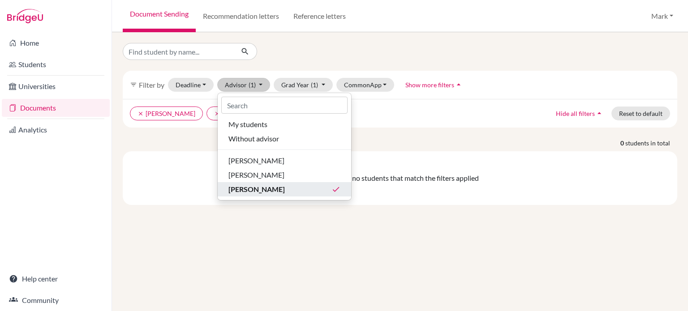
click at [271, 188] on span "[PERSON_NAME]" at bounding box center [257, 189] width 56 height 11
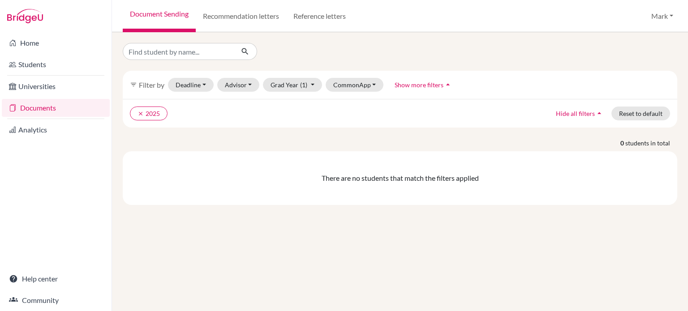
click at [449, 66] on div "filter_list Filter by Deadline - Select a date range Or double click for a sing…" at bounding box center [400, 124] width 555 height 162
